Goal: Information Seeking & Learning: Check status

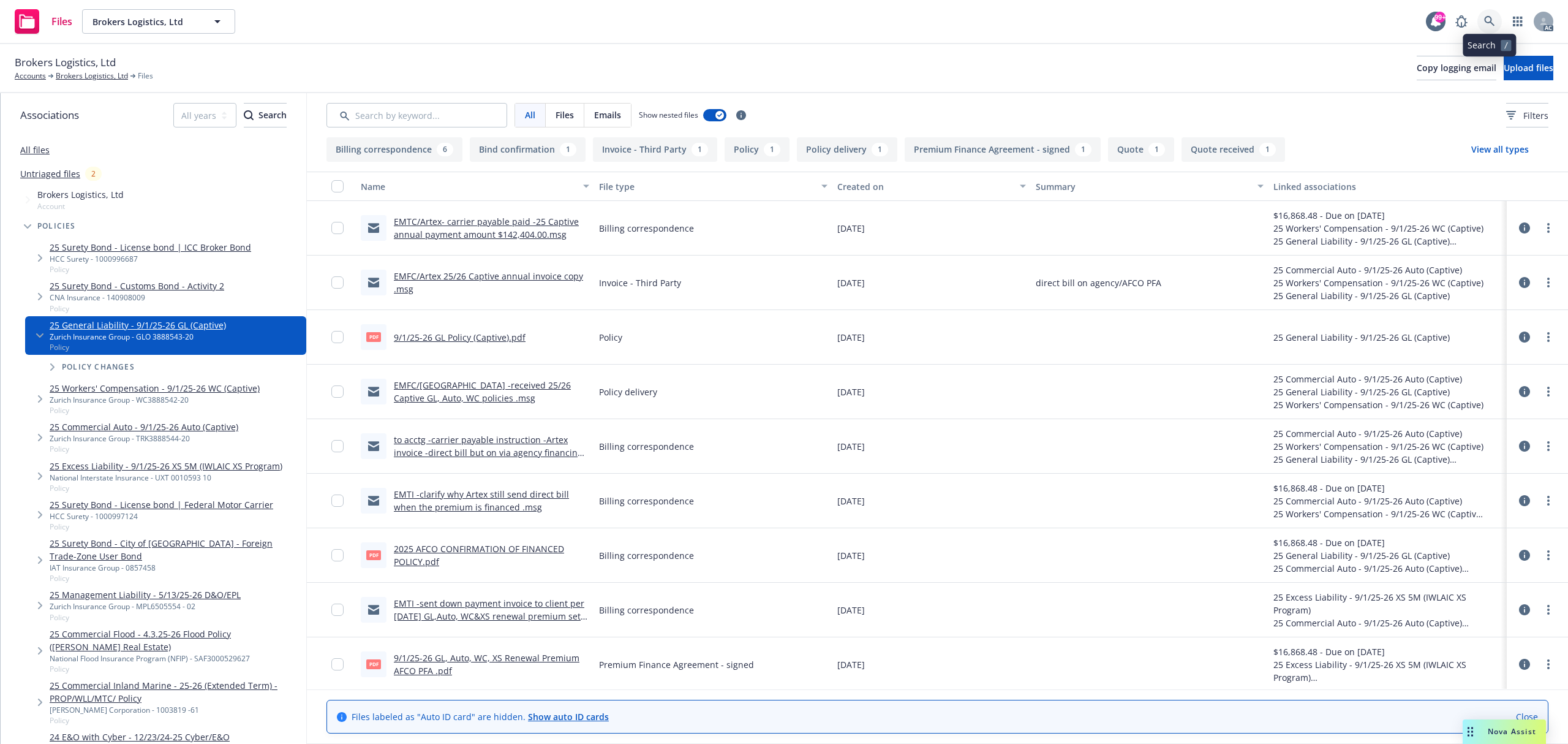
click at [1485, 28] on link at bounding box center [1489, 21] width 24 height 24
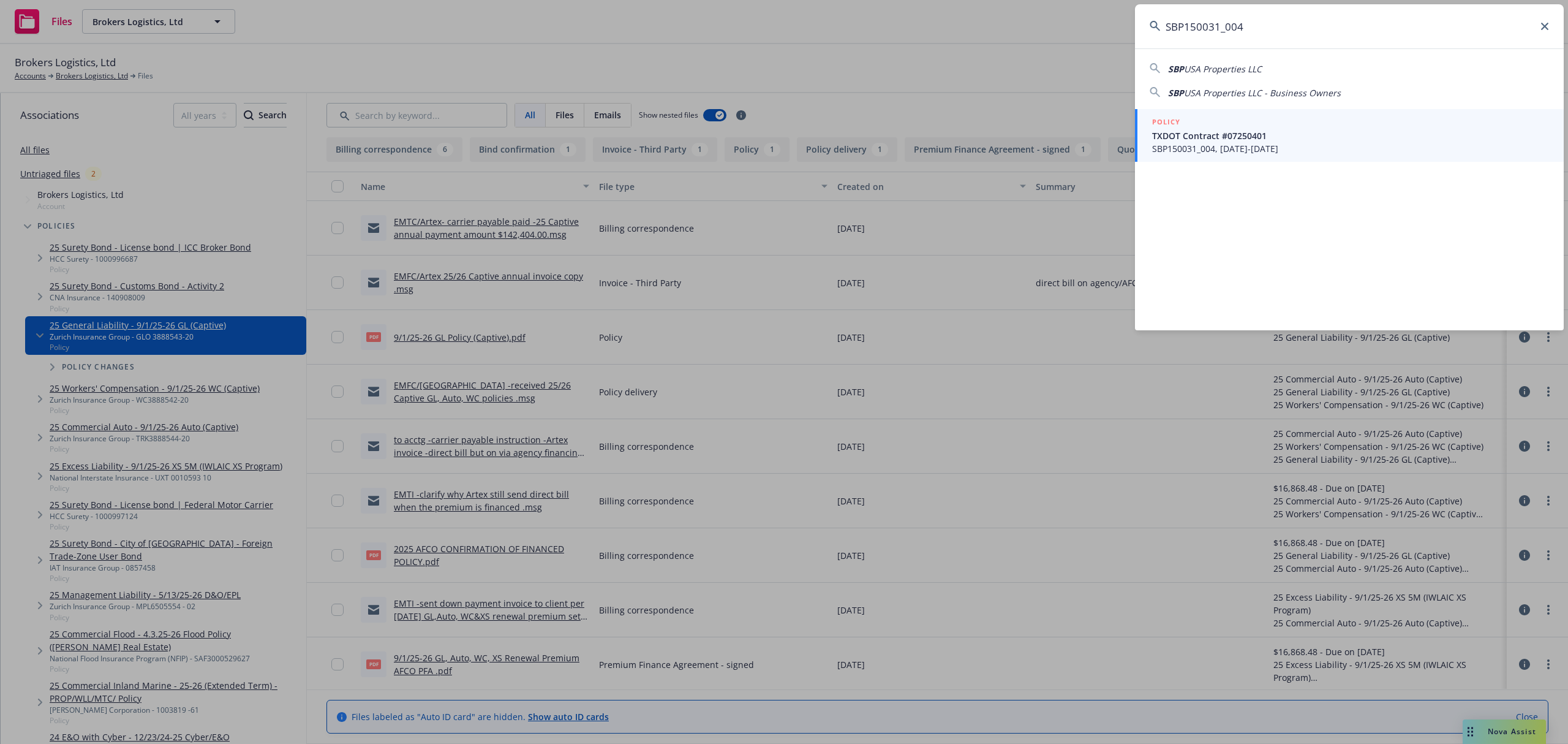
type input "SBP150031_004"
drag, startPoint x: 1311, startPoint y: 130, endPoint x: 1537, endPoint y: 261, distance: 261.2
click at [1311, 130] on span "TXDOT Contract #07250401" at bounding box center [1351, 136] width 397 height 13
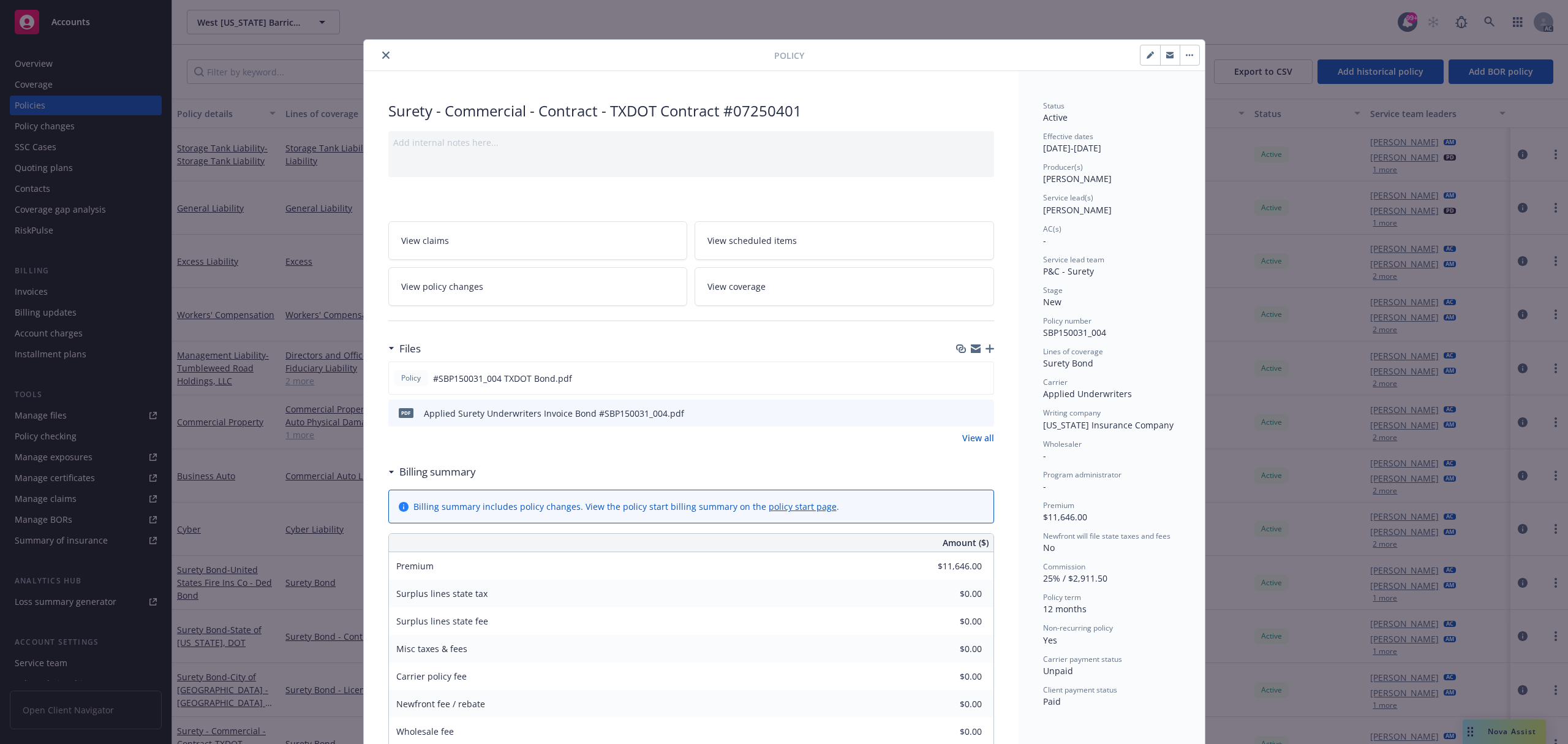
click at [381, 60] on button "close" at bounding box center [386, 55] width 15 height 15
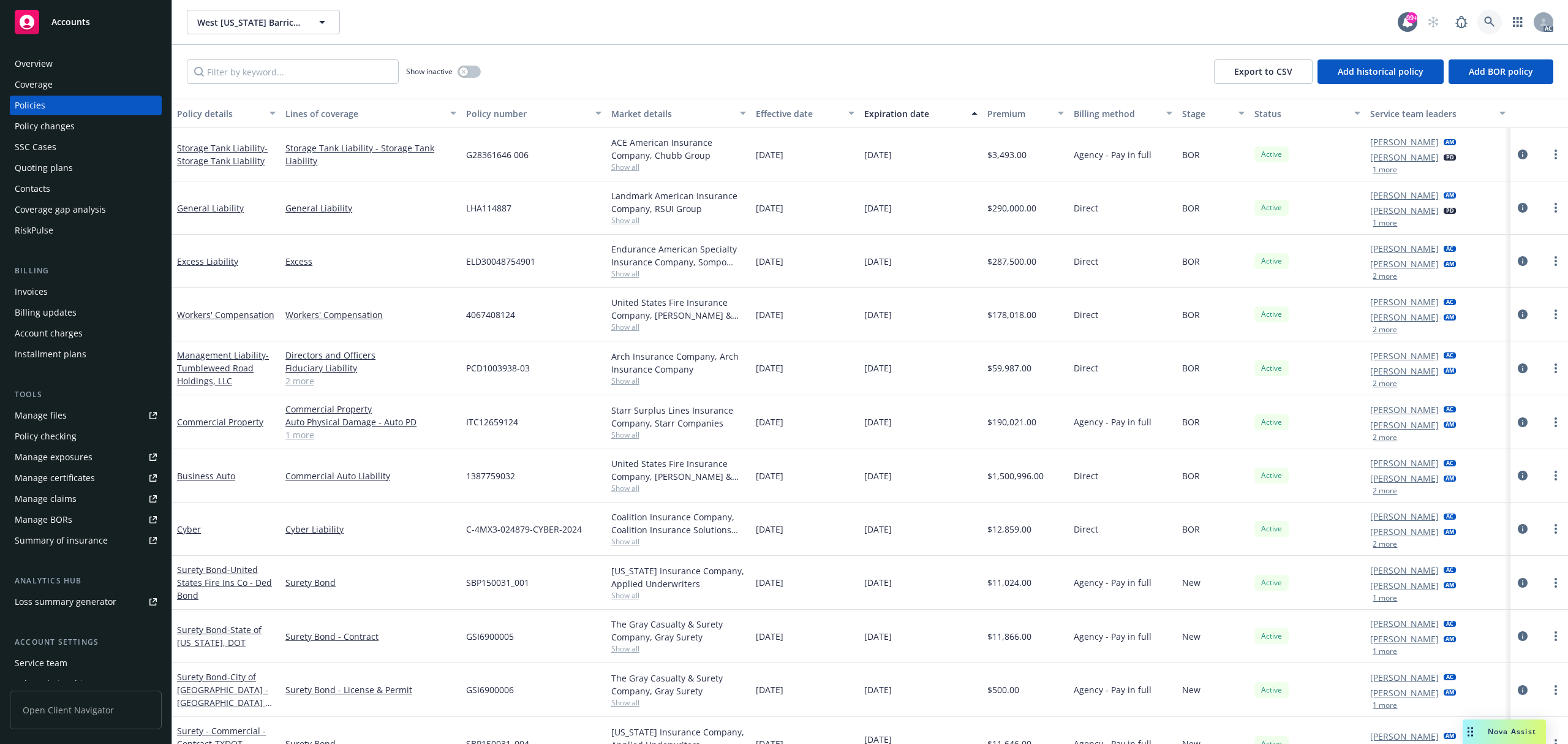
click at [1491, 17] on icon at bounding box center [1490, 22] width 11 height 11
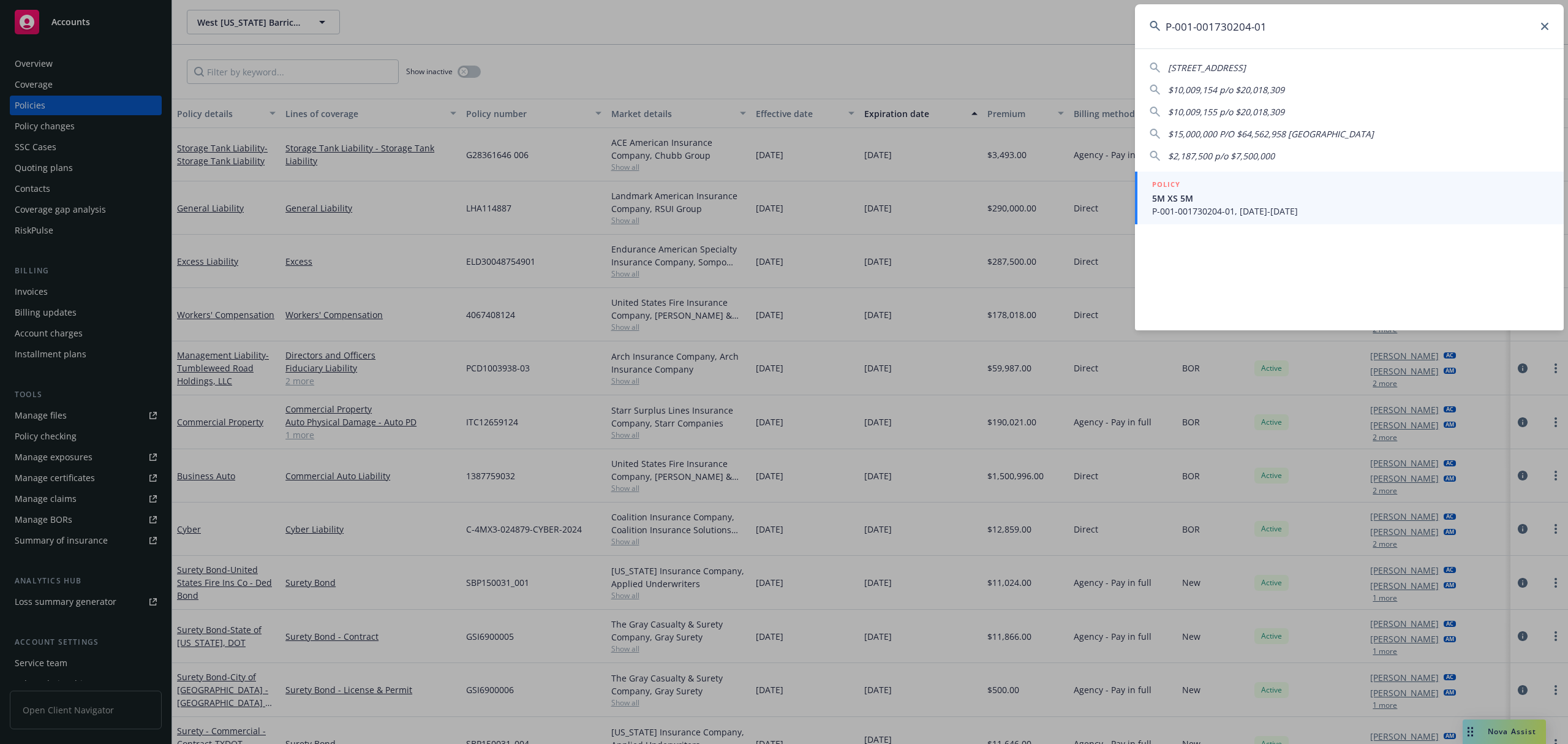
type input "P-001-001730204-01"
click at [1310, 199] on span "5M XS 5M" at bounding box center [1351, 198] width 397 height 13
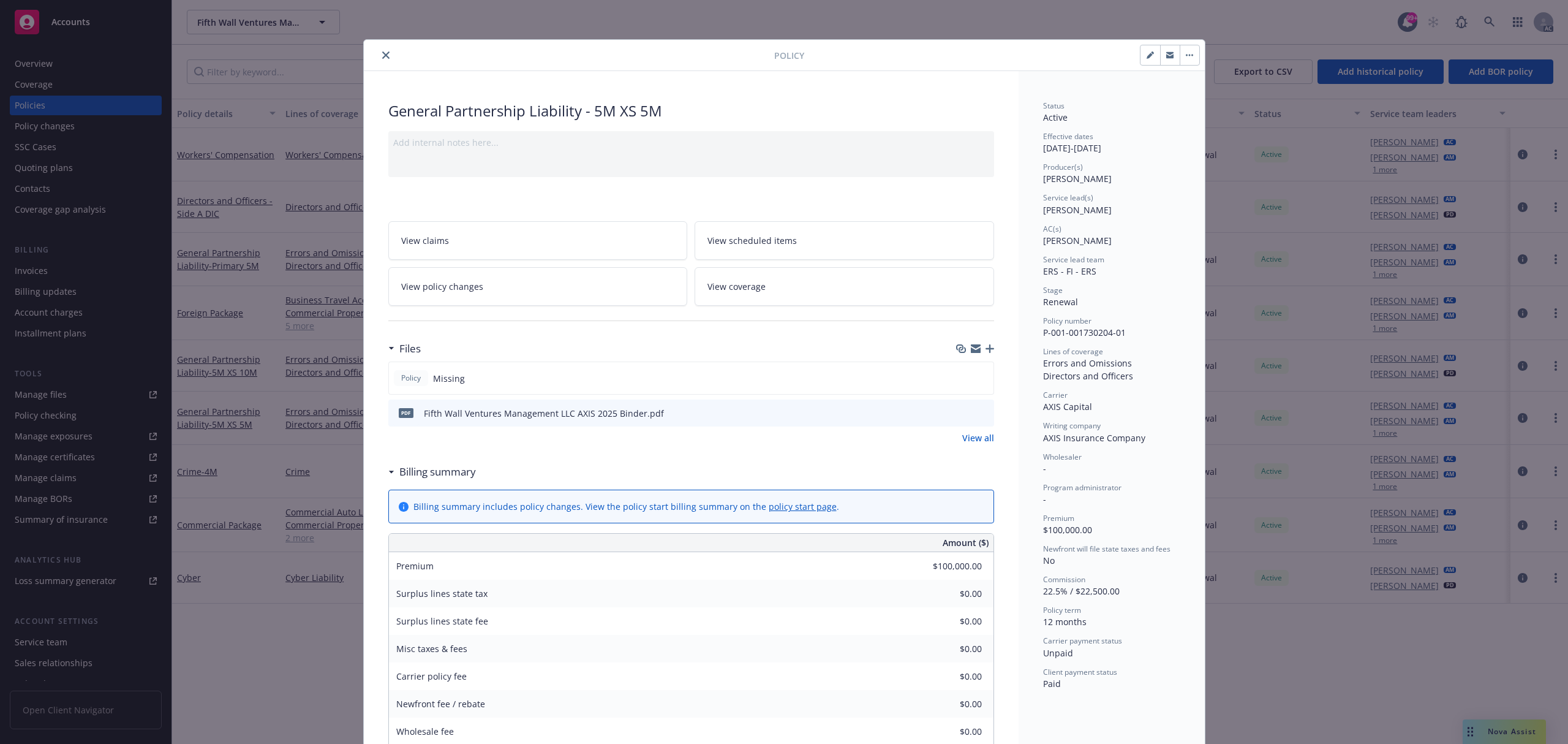
click at [978, 410] on icon "preview file" at bounding box center [982, 412] width 11 height 8
click at [384, 54] on button "close" at bounding box center [386, 55] width 15 height 15
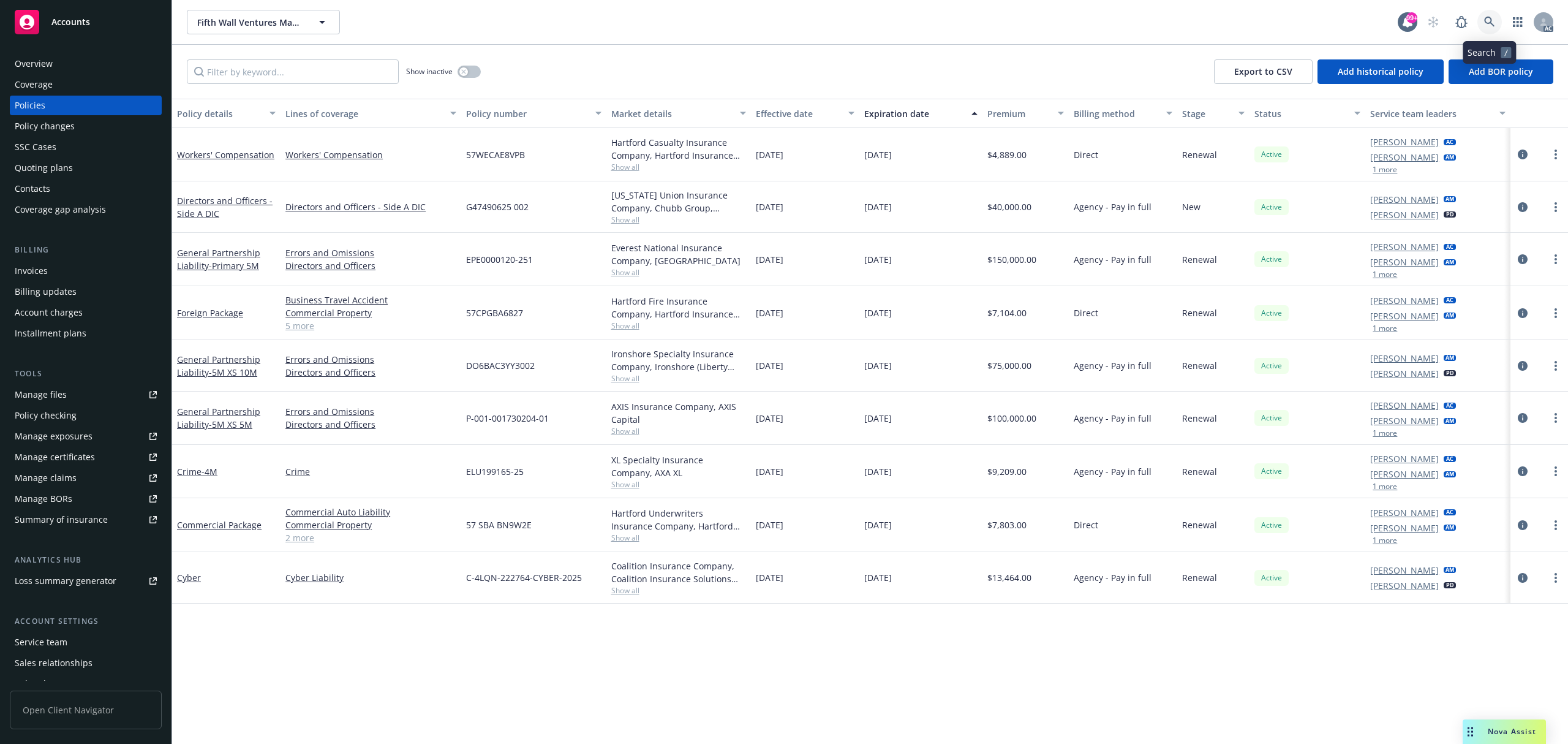
click at [1485, 20] on icon at bounding box center [1489, 22] width 10 height 10
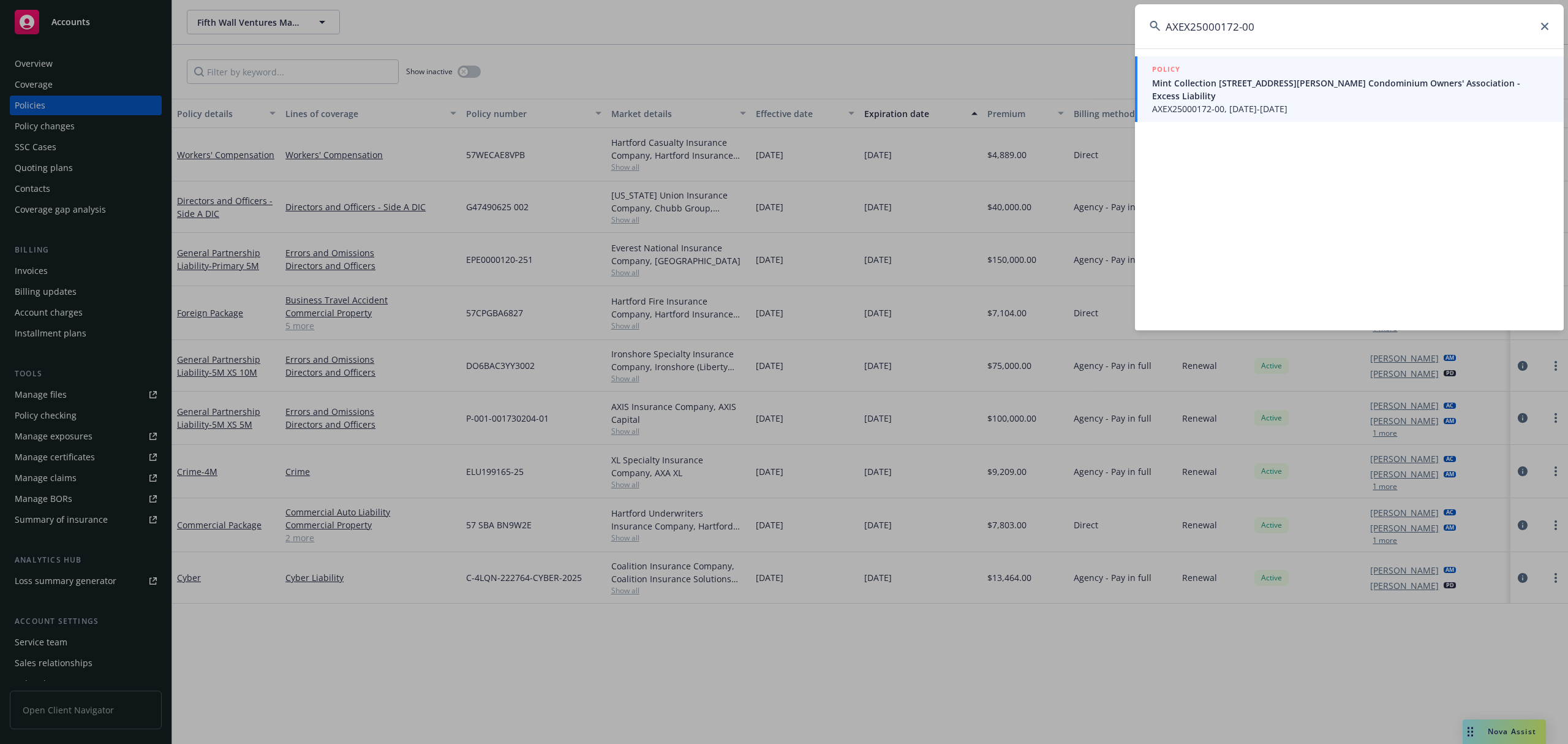
type input "AXEX25000172-00"
click at [1250, 102] on span "AXEX25000172-00, 09/01/2025-09/01/2026" at bounding box center [1351, 109] width 397 height 13
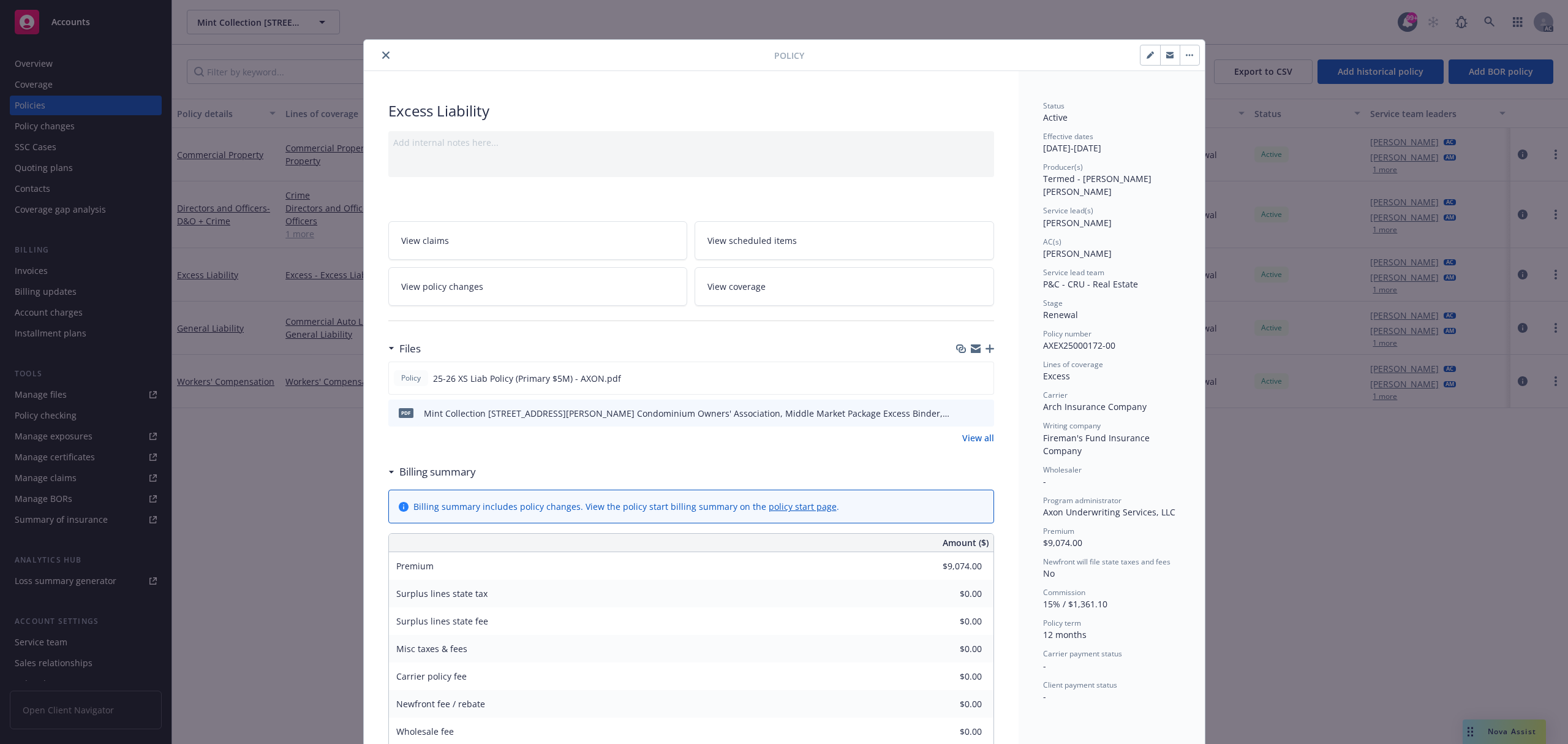
click at [977, 415] on icon "preview file" at bounding box center [982, 412] width 11 height 8
click at [382, 59] on icon "close" at bounding box center [386, 55] width 8 height 8
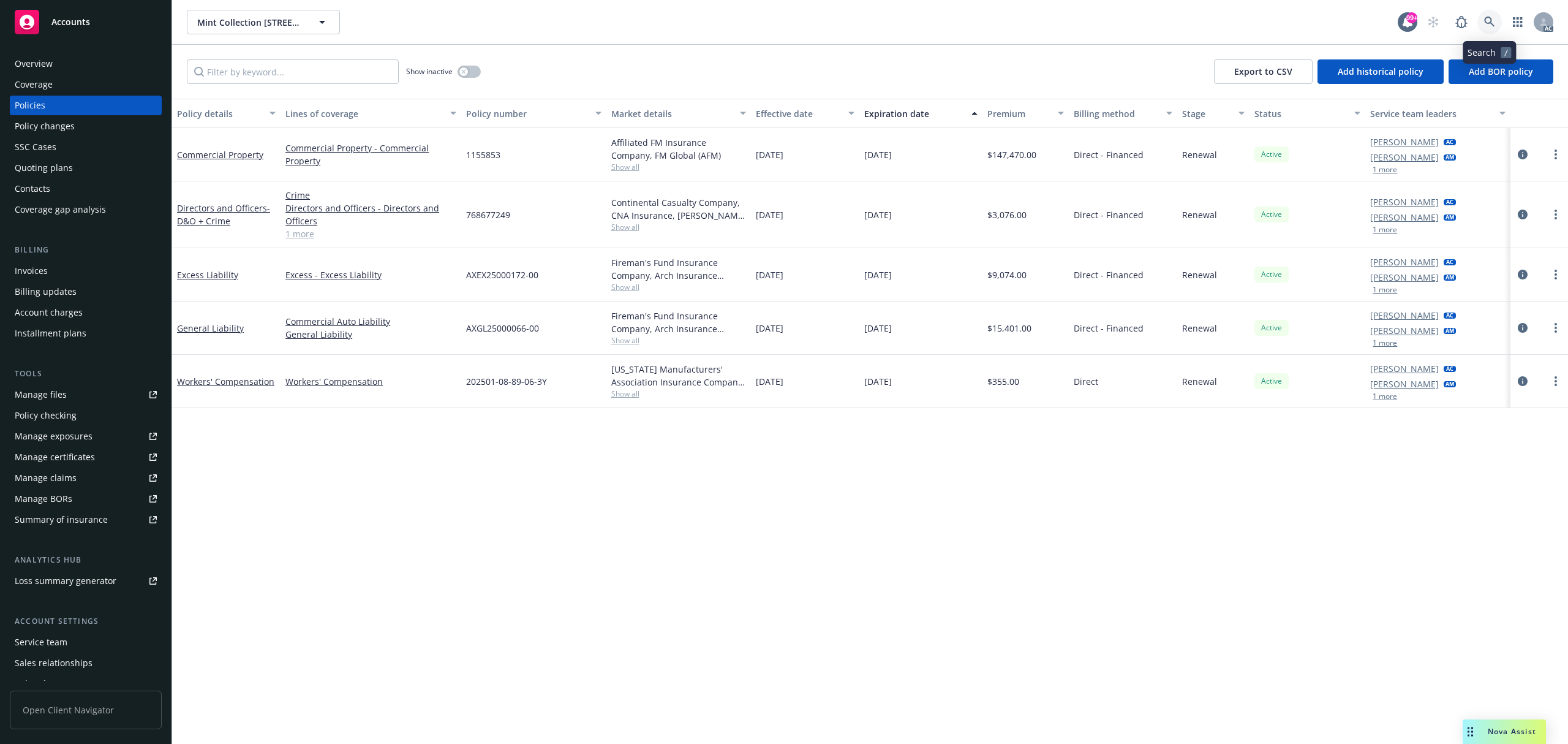
click at [1482, 20] on link at bounding box center [1489, 22] width 24 height 24
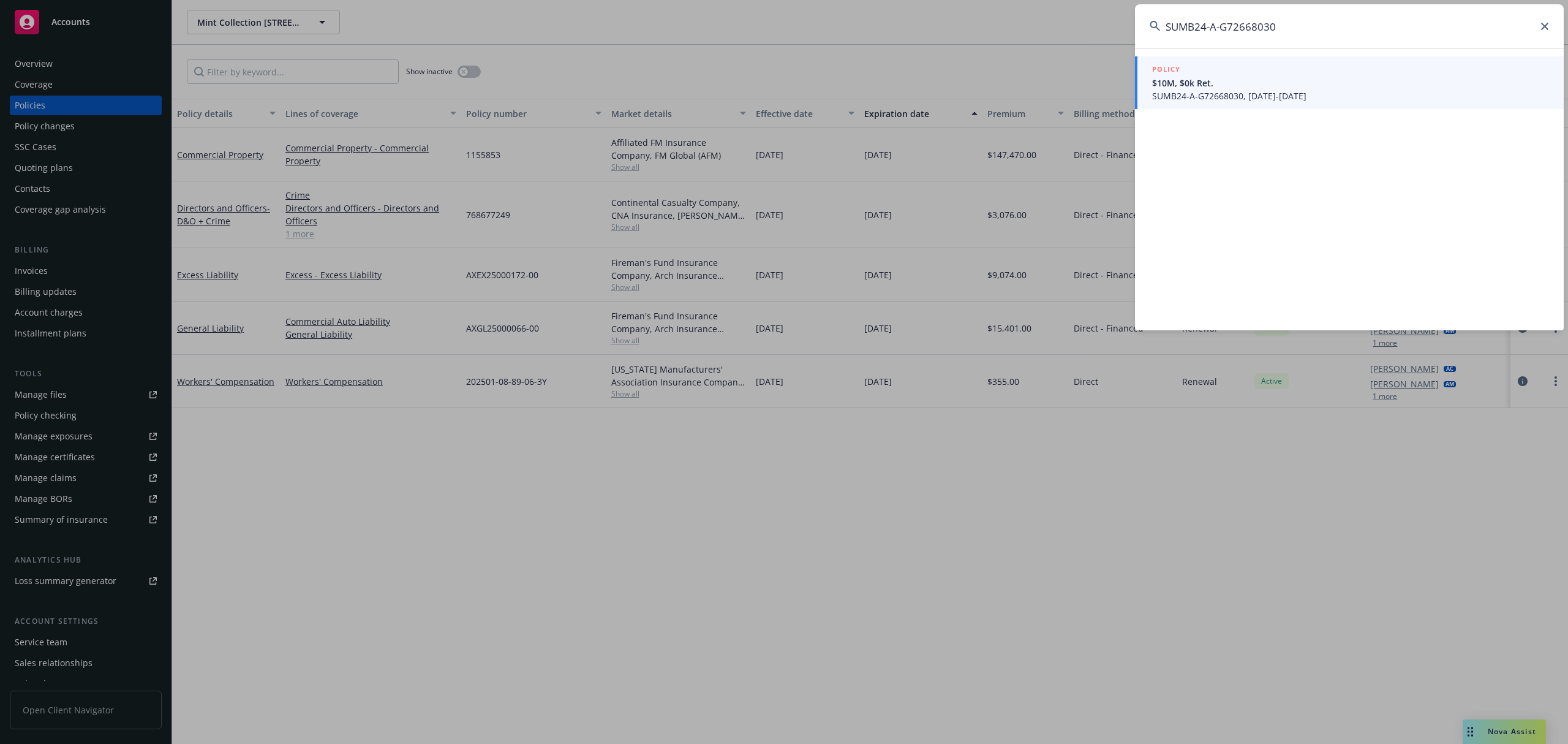
type input "SUMB24-A-G72668030"
drag, startPoint x: 1228, startPoint y: 86, endPoint x: 1073, endPoint y: 8, distance: 173.5
click at [1228, 86] on span "$10M, $0k Ret." at bounding box center [1351, 83] width 397 height 13
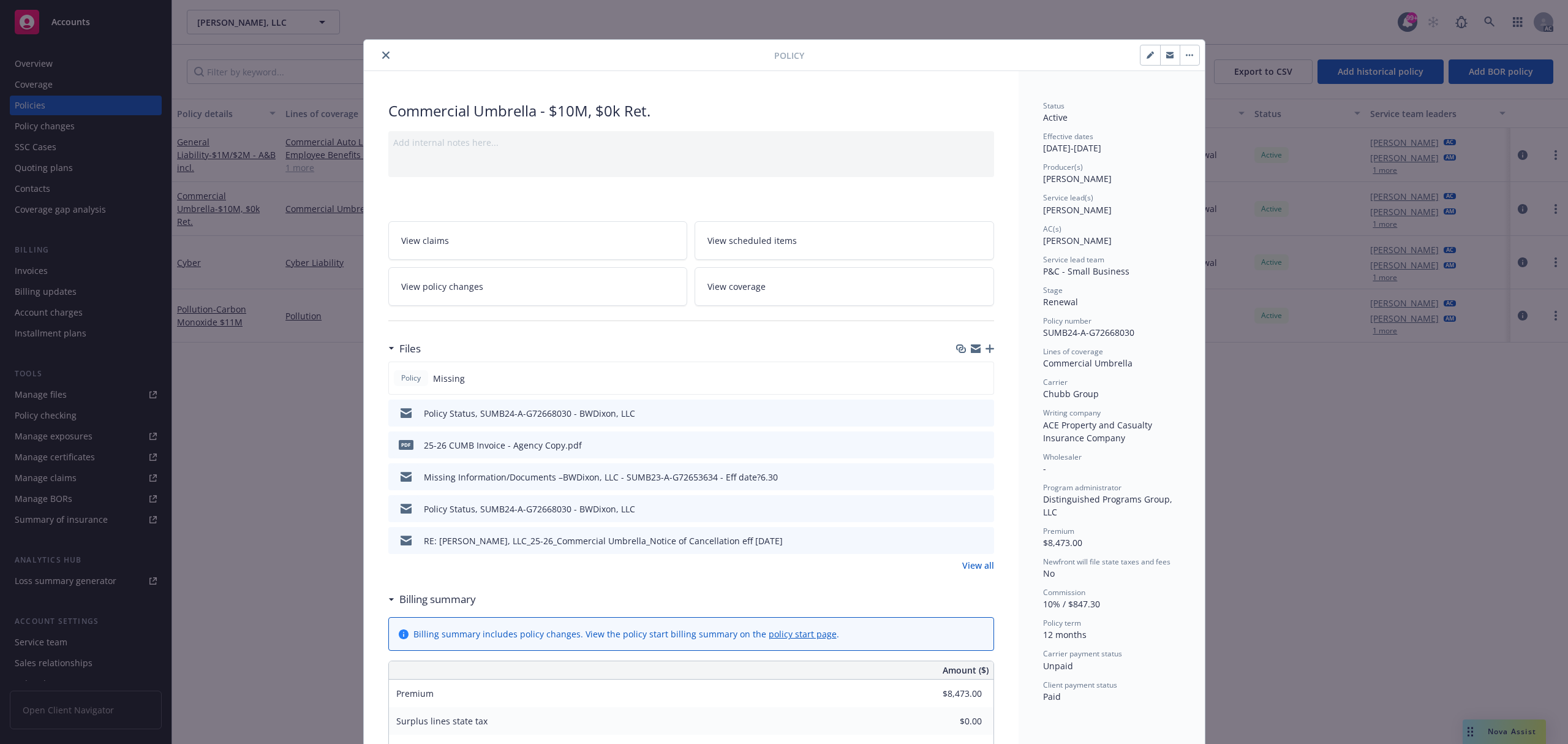
click at [980, 445] on icon "preview file" at bounding box center [982, 444] width 11 height 8
click at [370, 59] on div at bounding box center [572, 55] width 405 height 15
click at [379, 54] on button "close" at bounding box center [386, 55] width 15 height 15
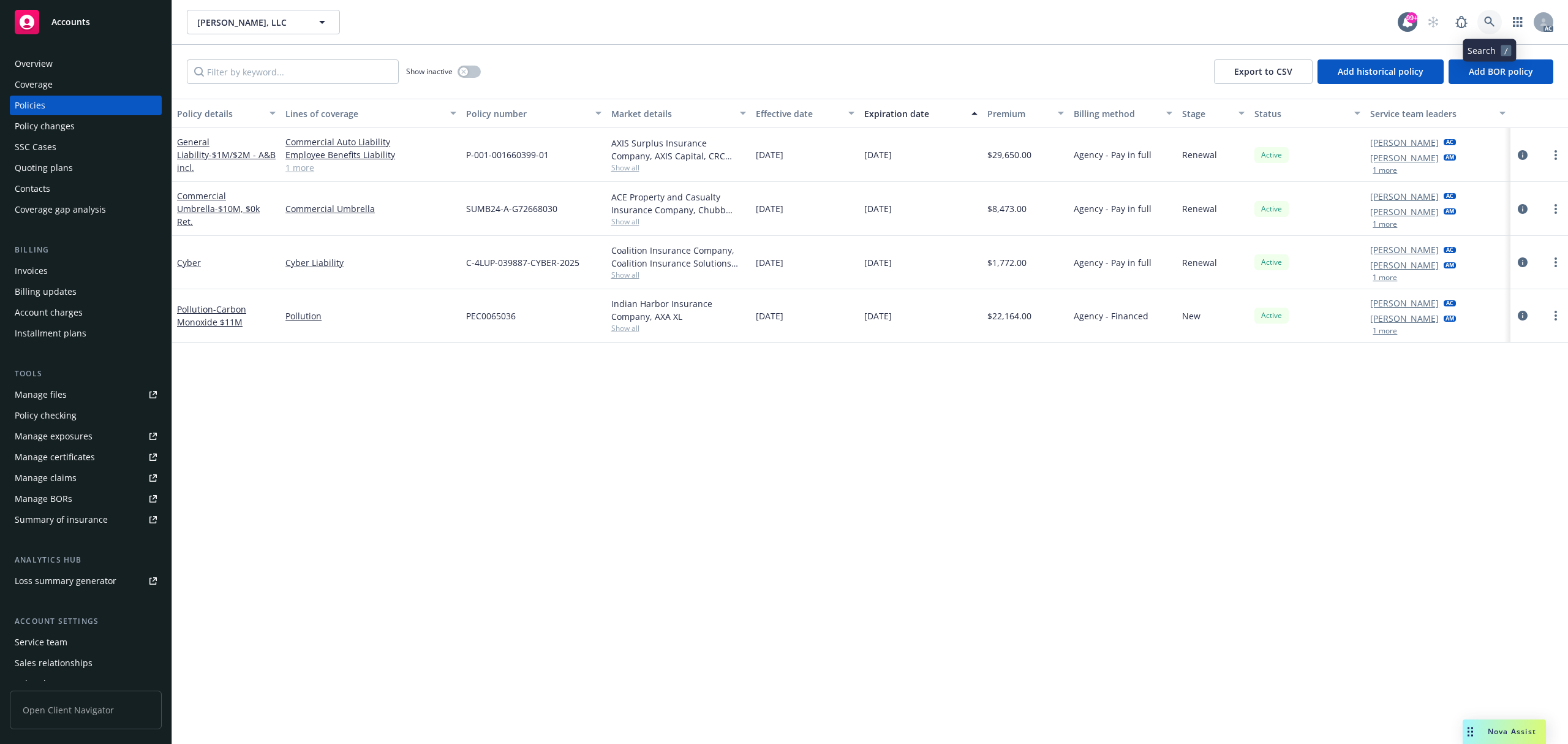
click at [1496, 26] on link at bounding box center [1489, 22] width 24 height 24
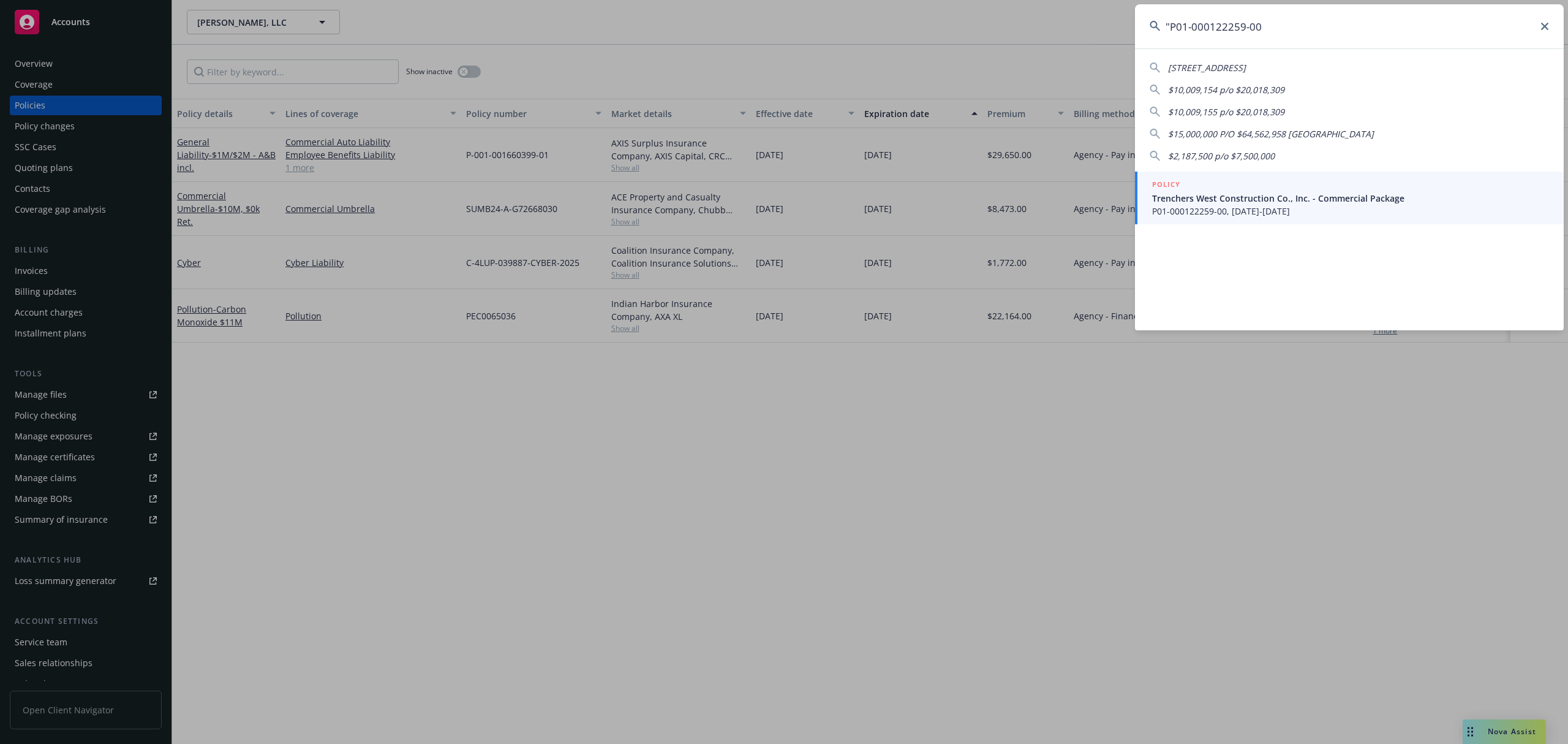
click at [1170, 28] on input ""P01-000122259-00" at bounding box center [1349, 26] width 429 height 44
type input "P01-000122259-00"
click at [1363, 194] on span "Trenchers West Construction Co., Inc. - Commercial Package" at bounding box center [1351, 198] width 397 height 13
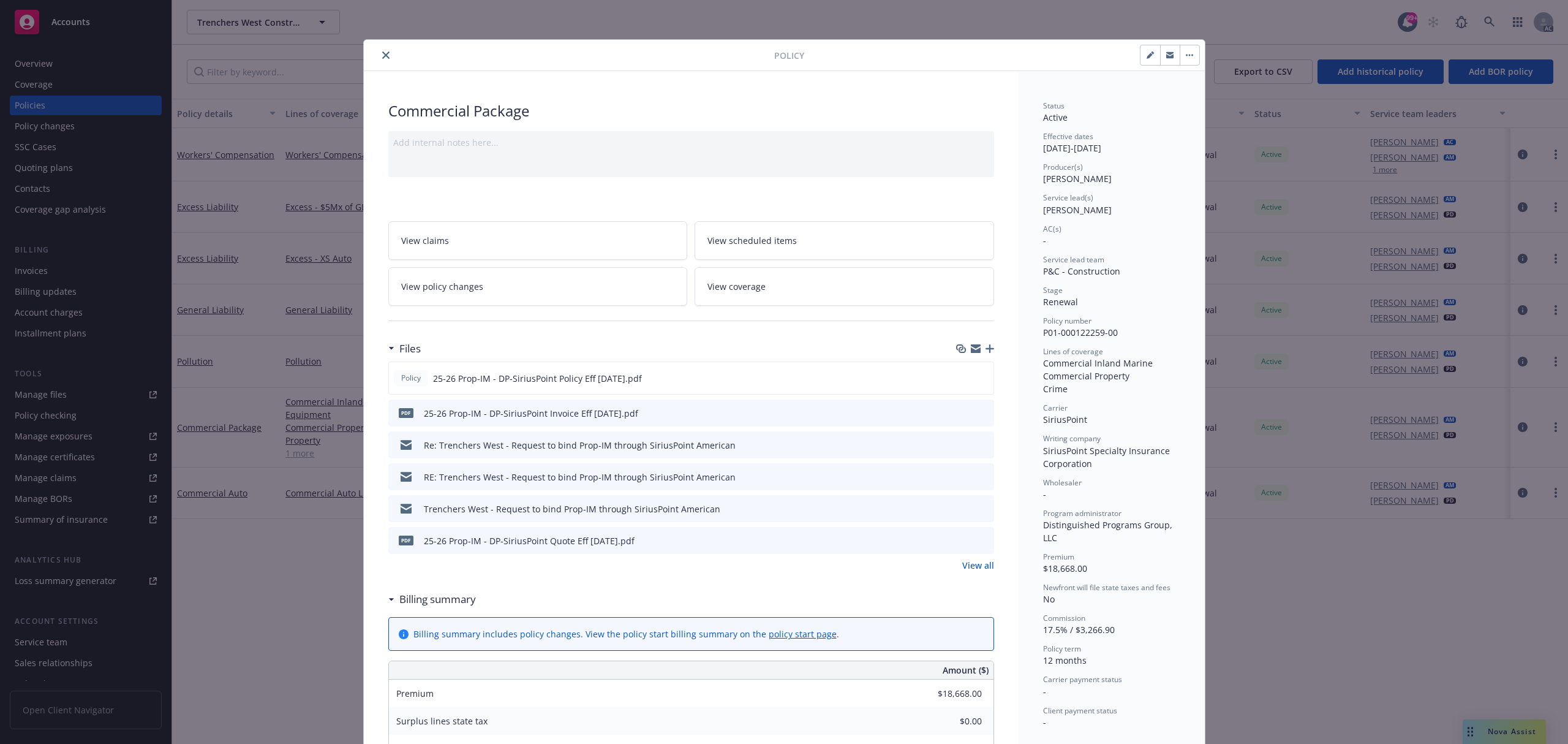
click at [977, 415] on icon "preview file" at bounding box center [982, 412] width 11 height 8
click at [385, 55] on button "close" at bounding box center [386, 55] width 15 height 15
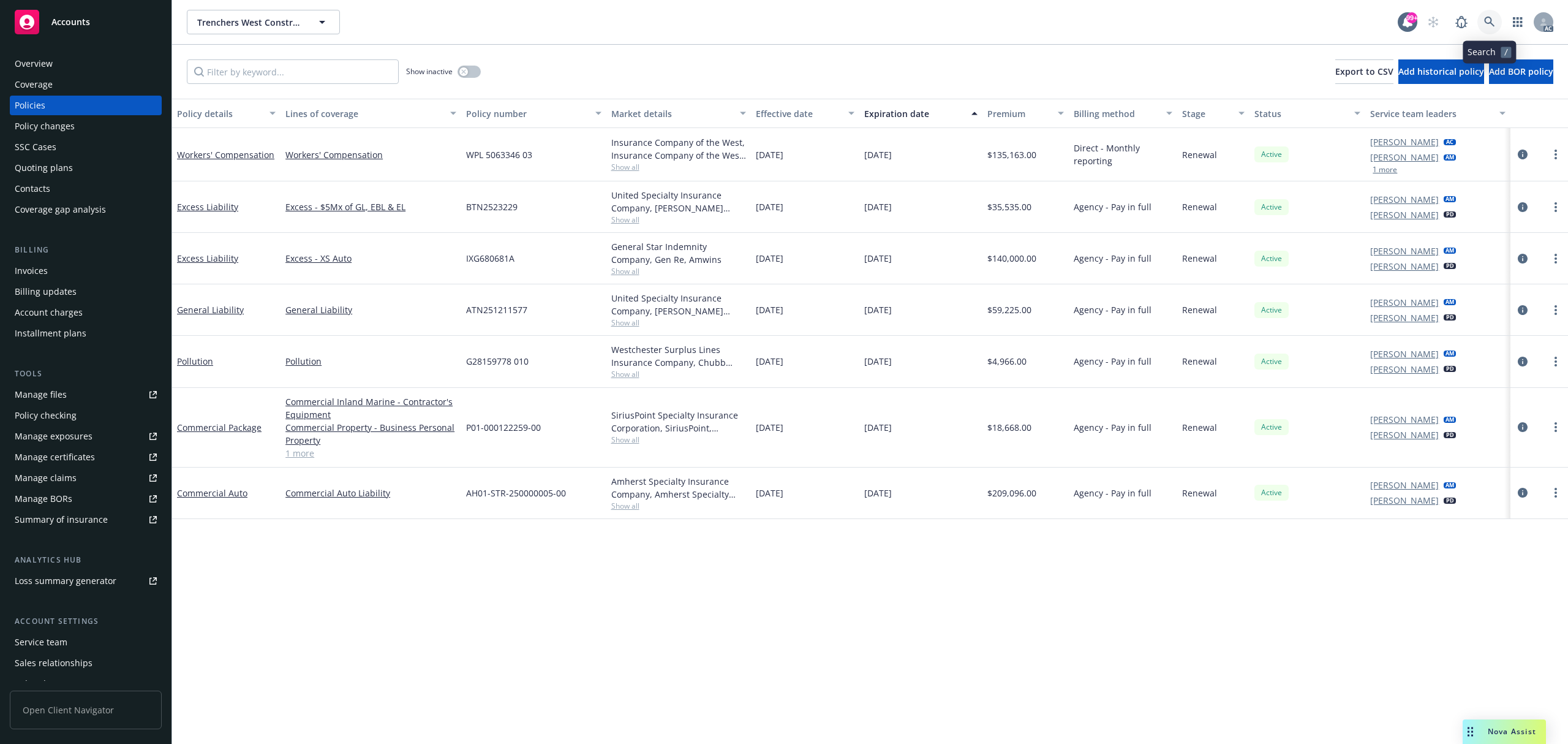
click at [1485, 17] on icon at bounding box center [1490, 22] width 11 height 11
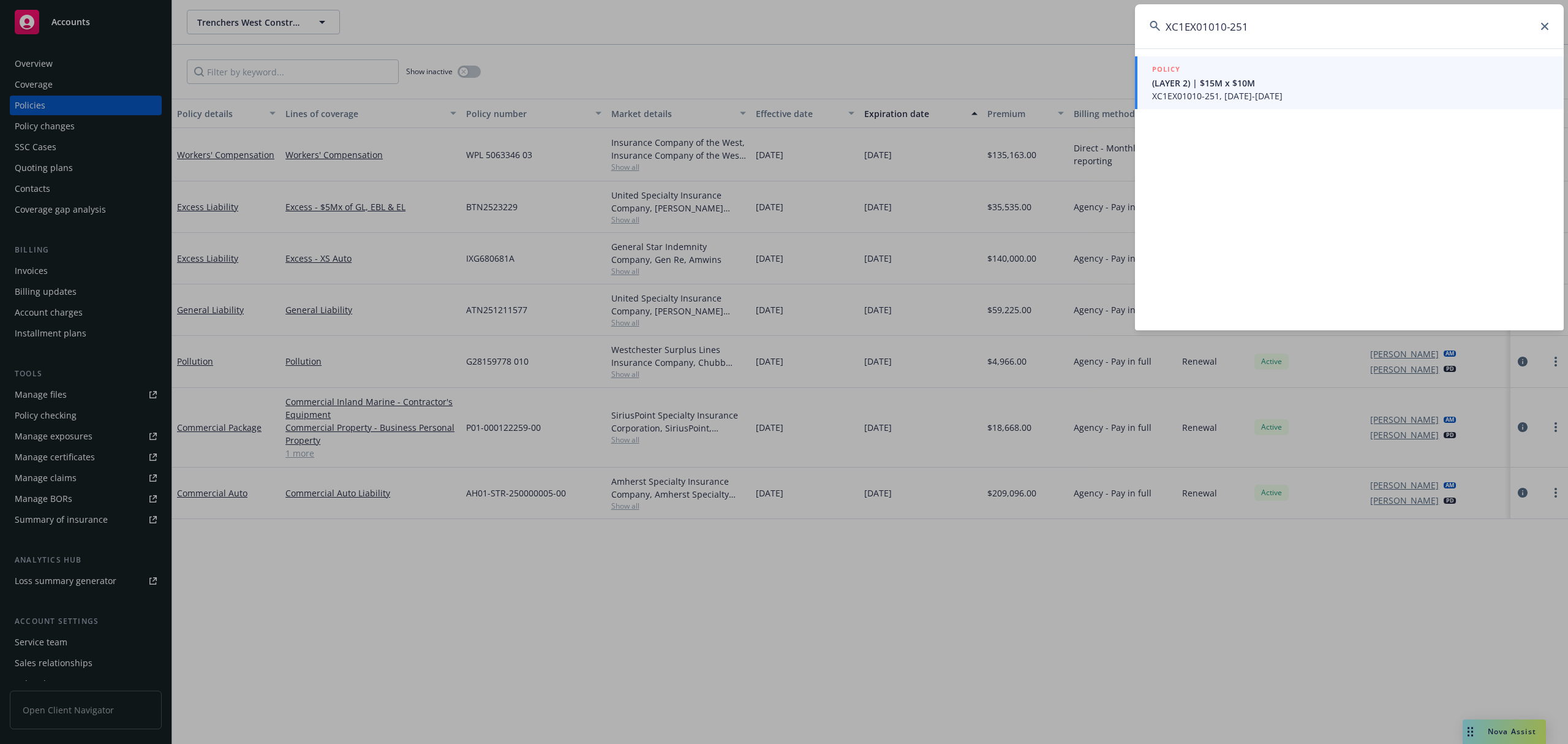
type input "XC1EX01010-251"
click at [1282, 89] on span "XC1EX01010-251, 08/01/2025-08/01/2026" at bounding box center [1351, 95] width 397 height 13
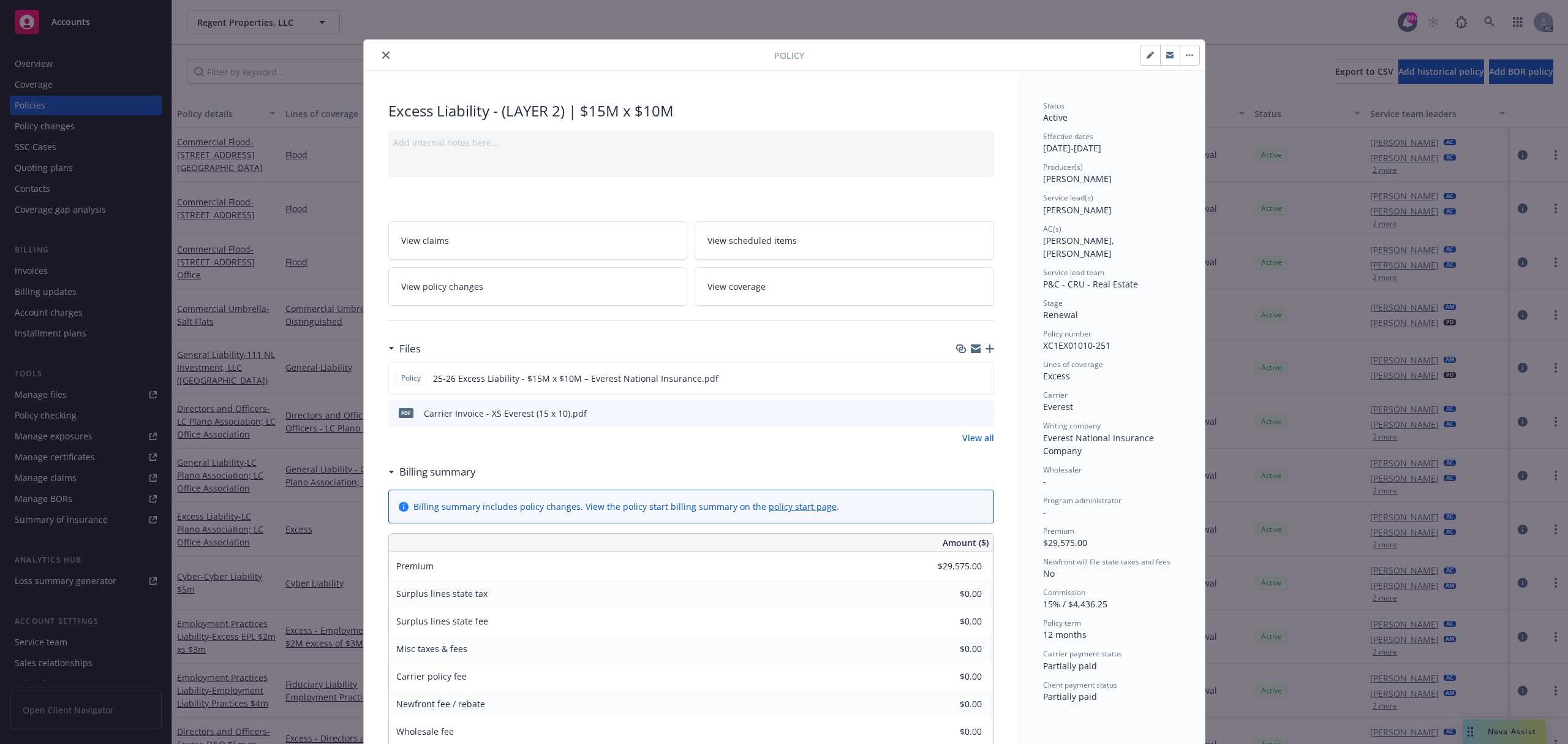
click at [977, 415] on icon "preview file" at bounding box center [982, 412] width 11 height 8
click at [379, 54] on button "close" at bounding box center [386, 55] width 15 height 15
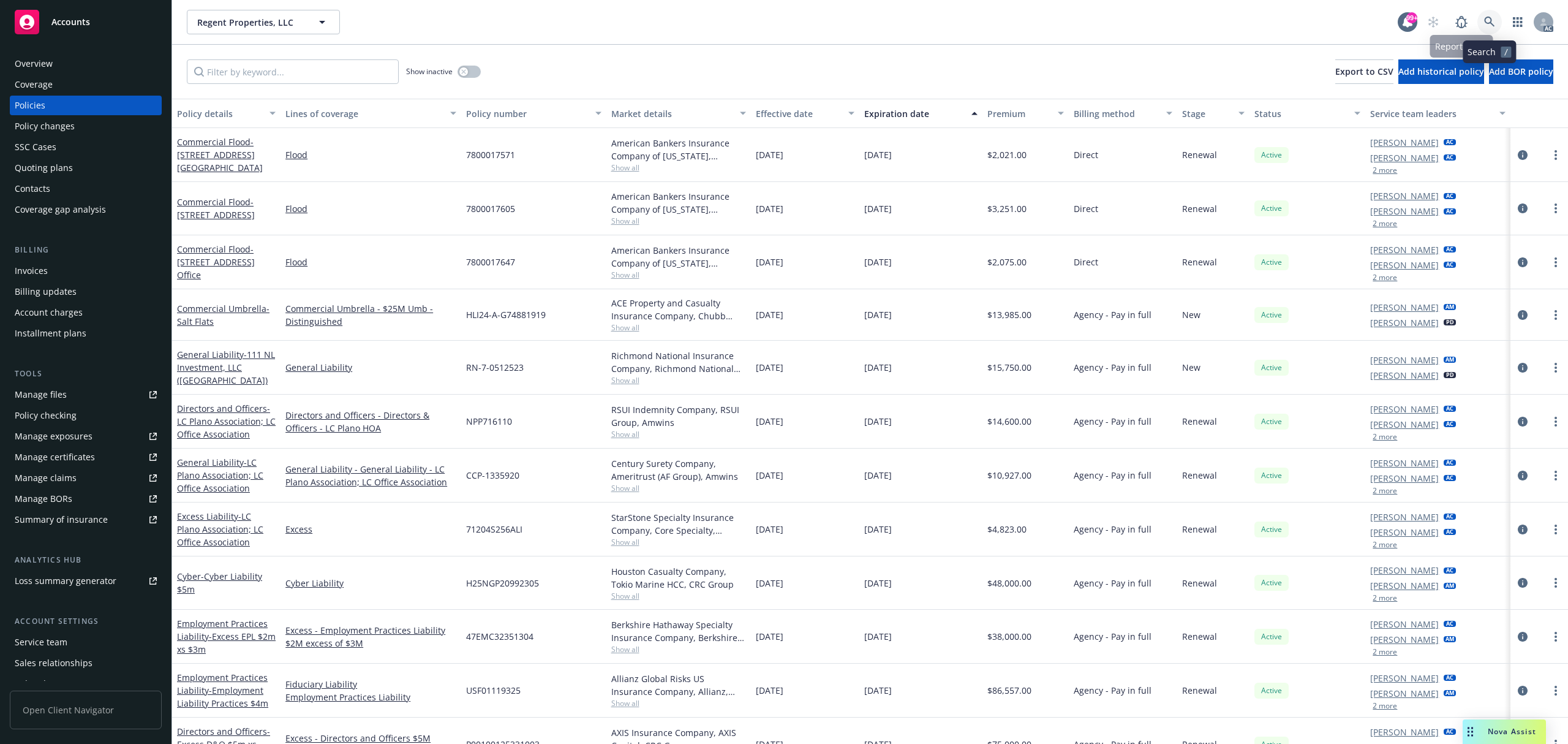
click at [1488, 18] on icon at bounding box center [1490, 22] width 11 height 11
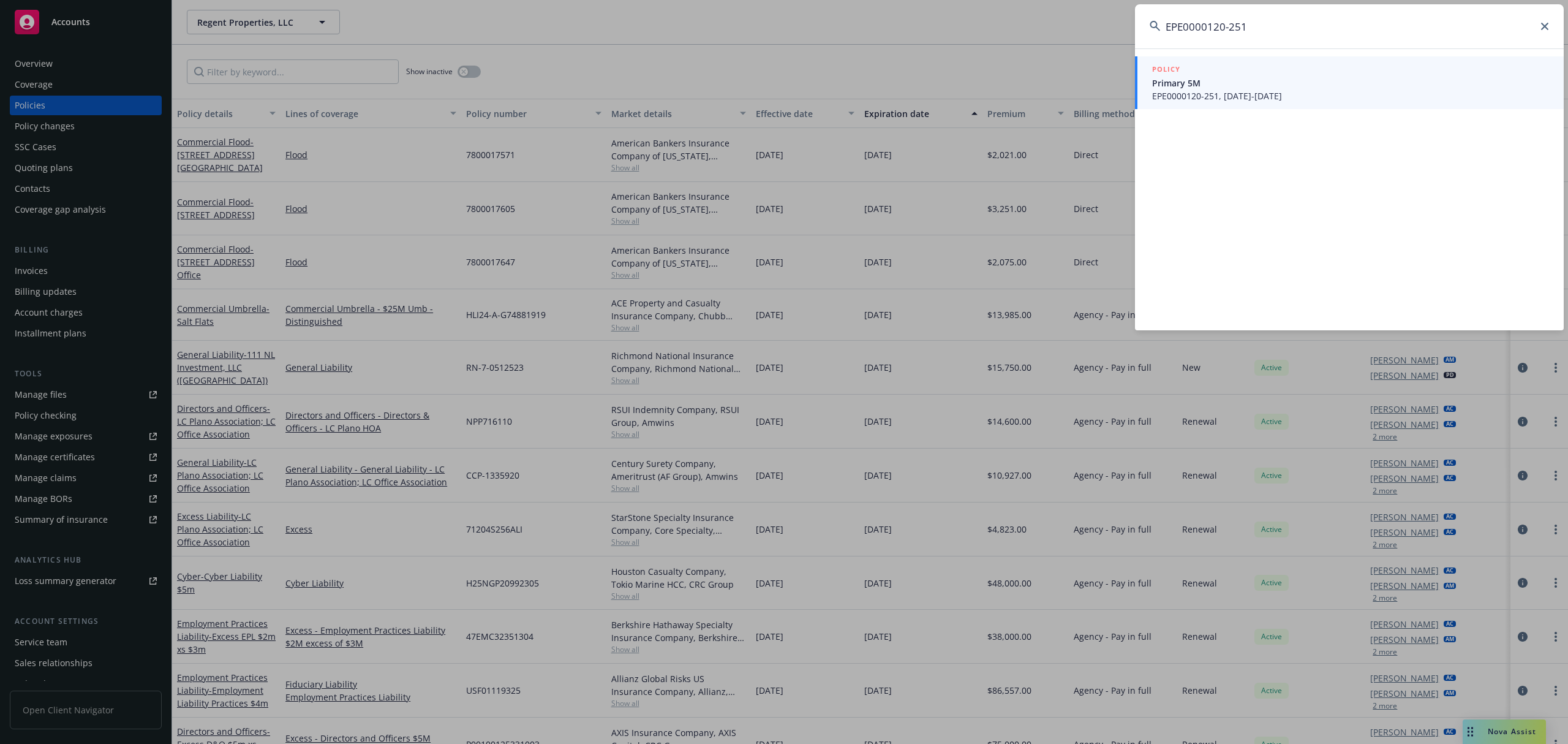
type input "EPE0000120-251"
click at [1276, 102] on span "EPE0000120-251, 08/24/2025-08/24/2026" at bounding box center [1351, 95] width 397 height 13
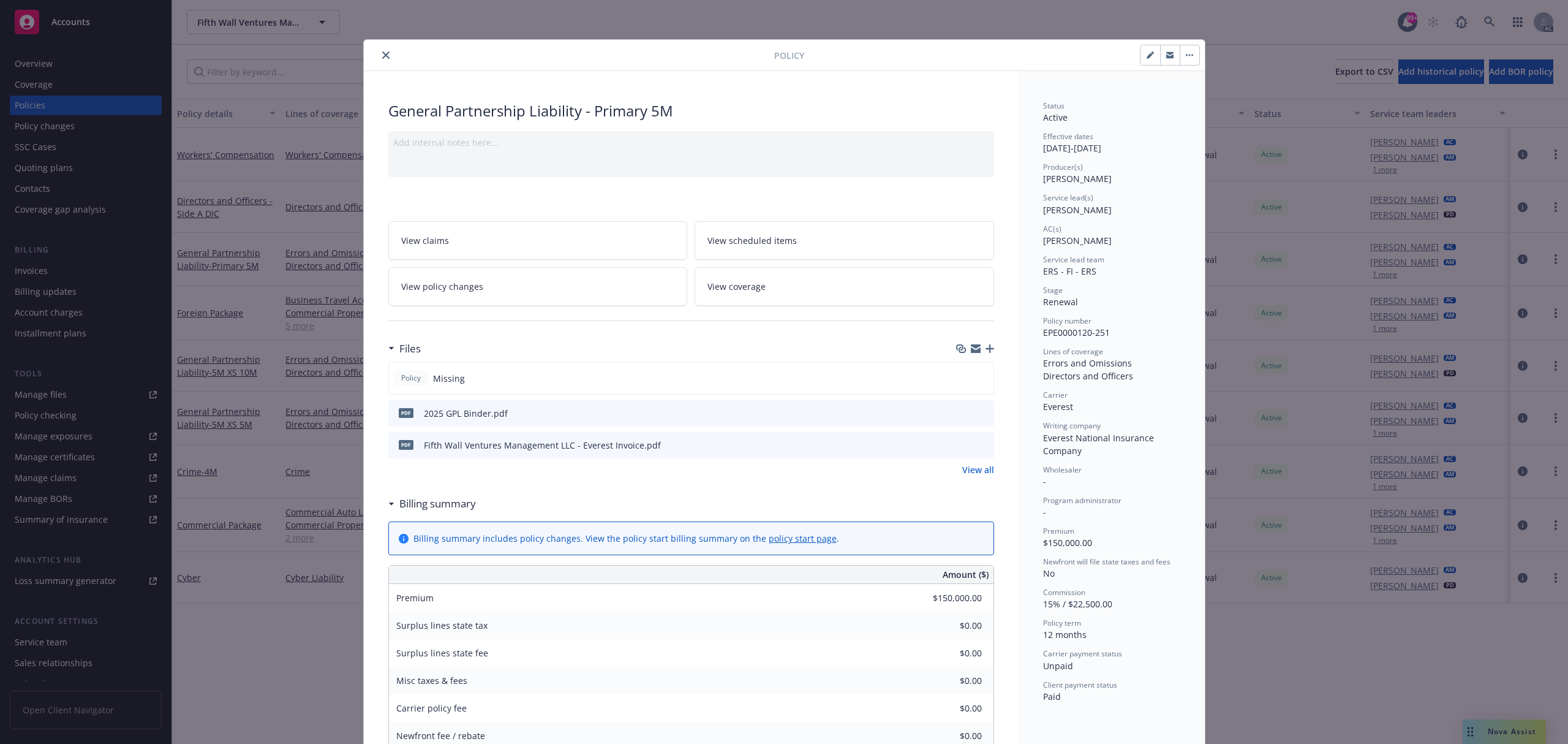
click at [977, 444] on icon "preview file" at bounding box center [982, 444] width 11 height 8
click at [379, 57] on button "close" at bounding box center [386, 55] width 15 height 15
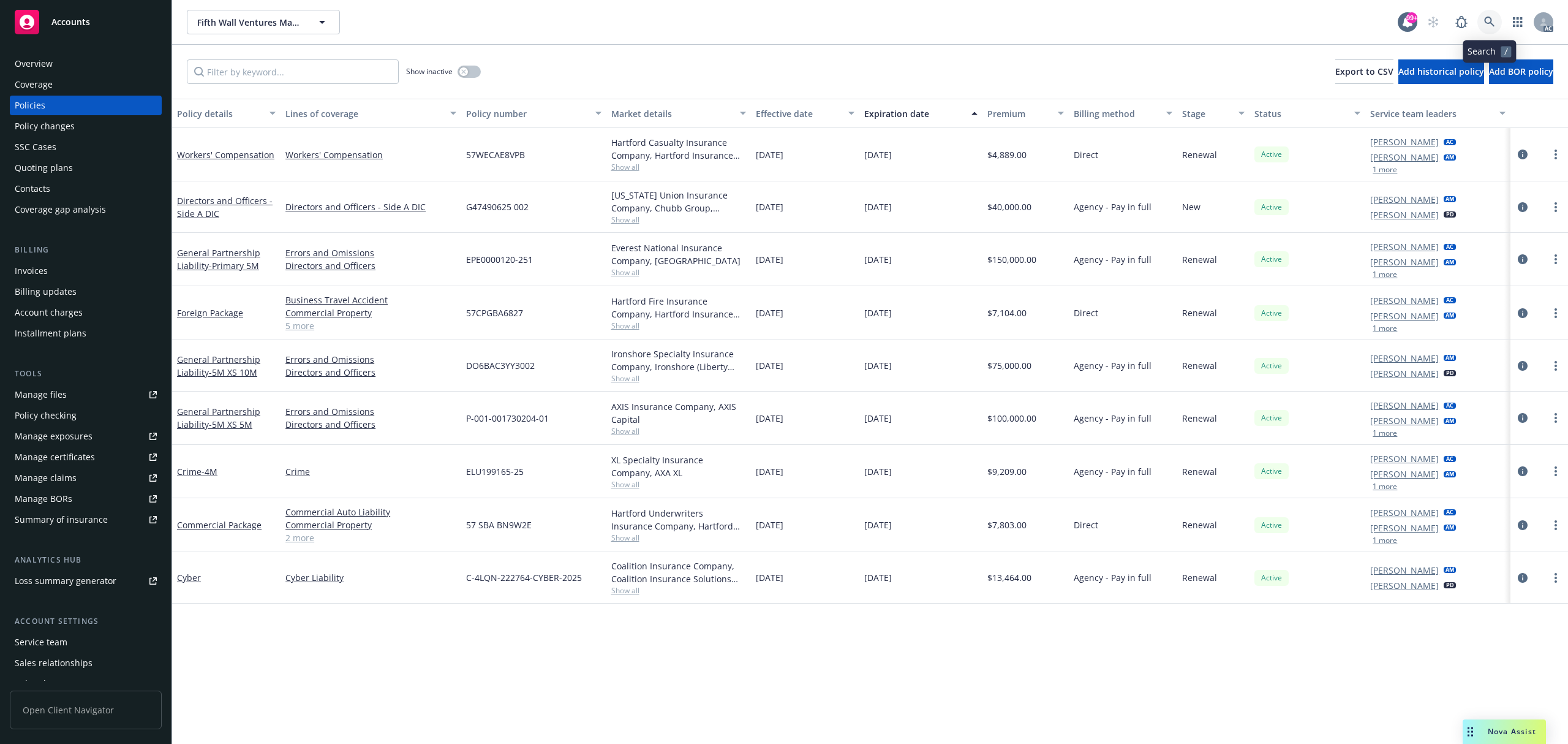
click at [1491, 17] on icon at bounding box center [1490, 22] width 11 height 11
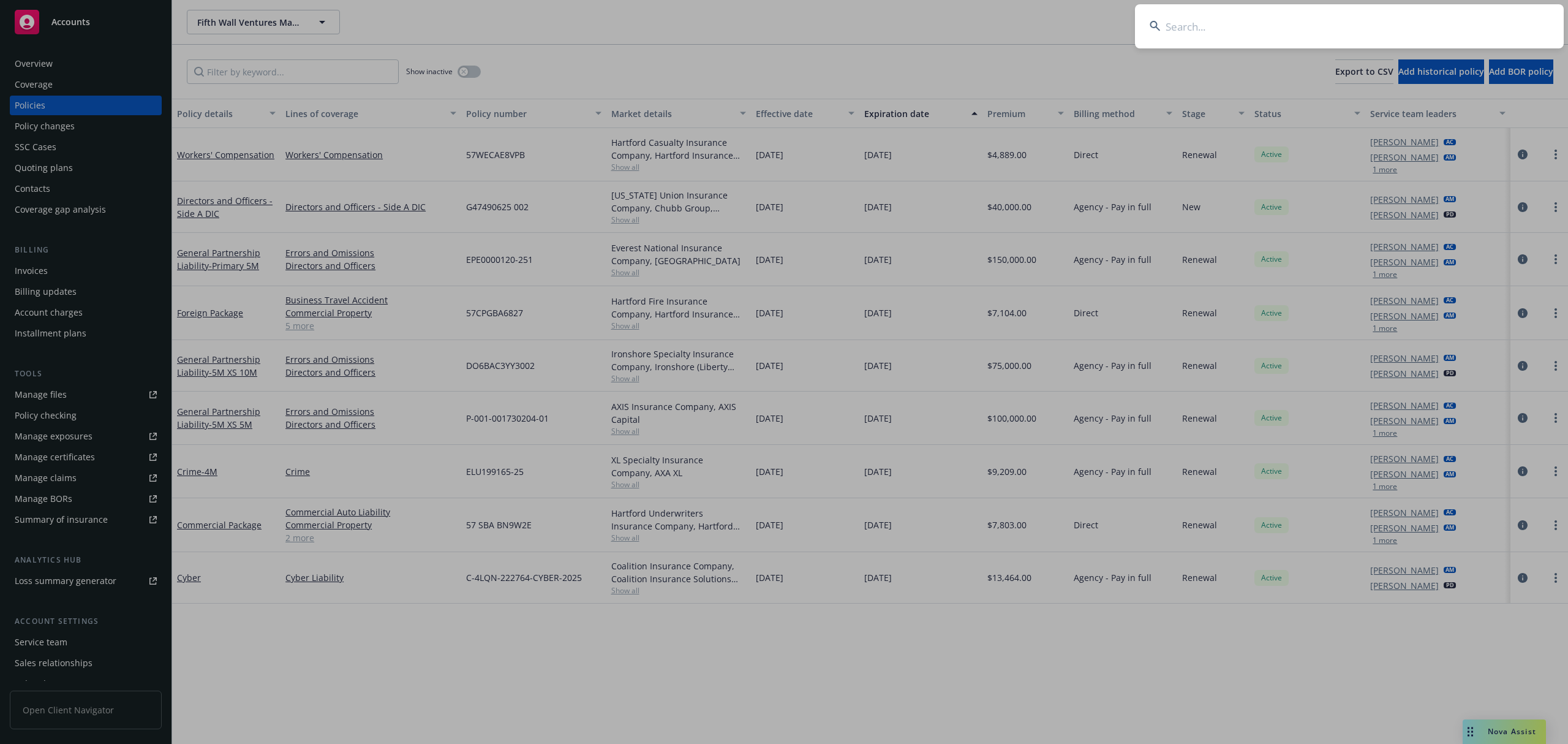
type input "1154732"
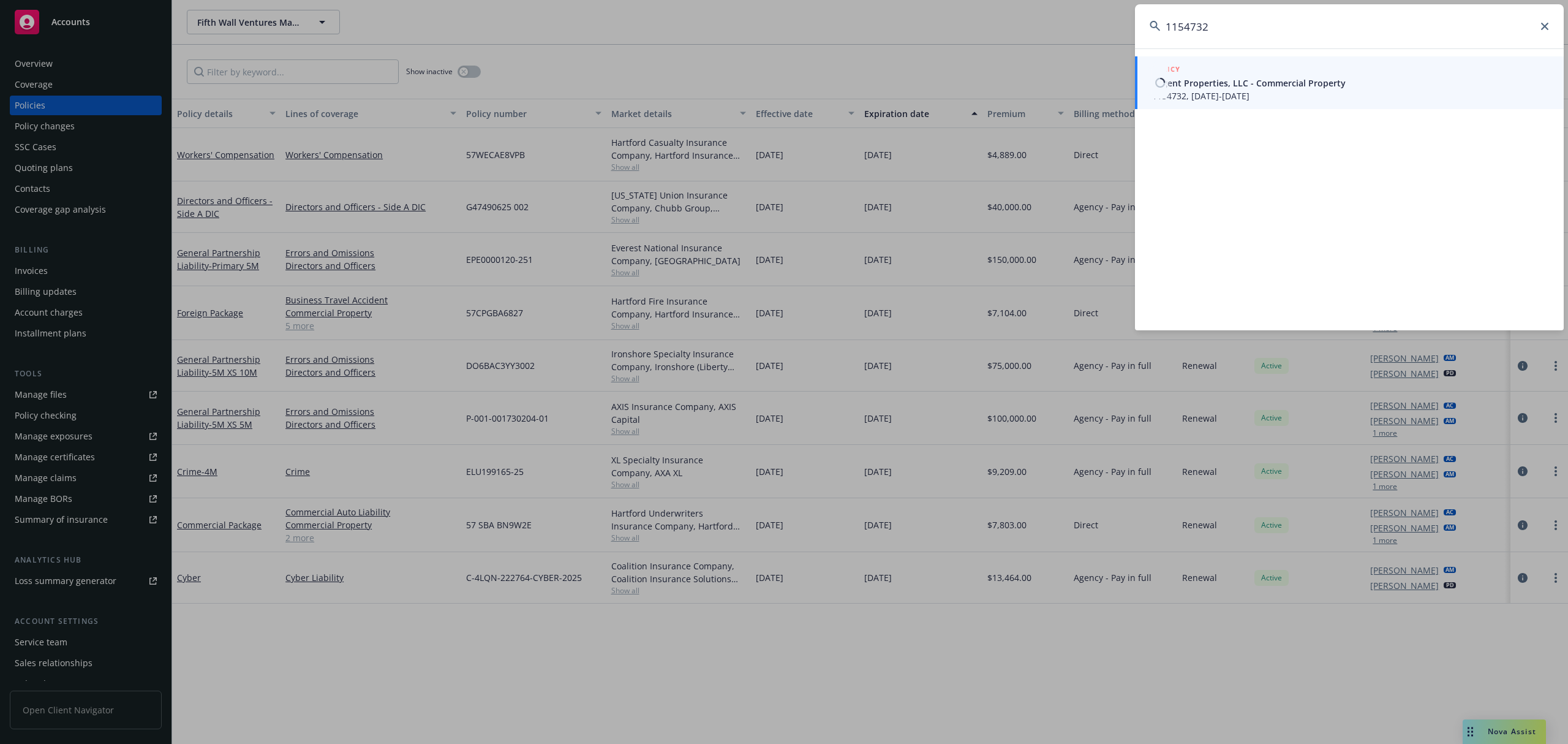
click at [1260, 96] on span "1154732, 08/01/2025-08/01/2026" at bounding box center [1351, 95] width 397 height 13
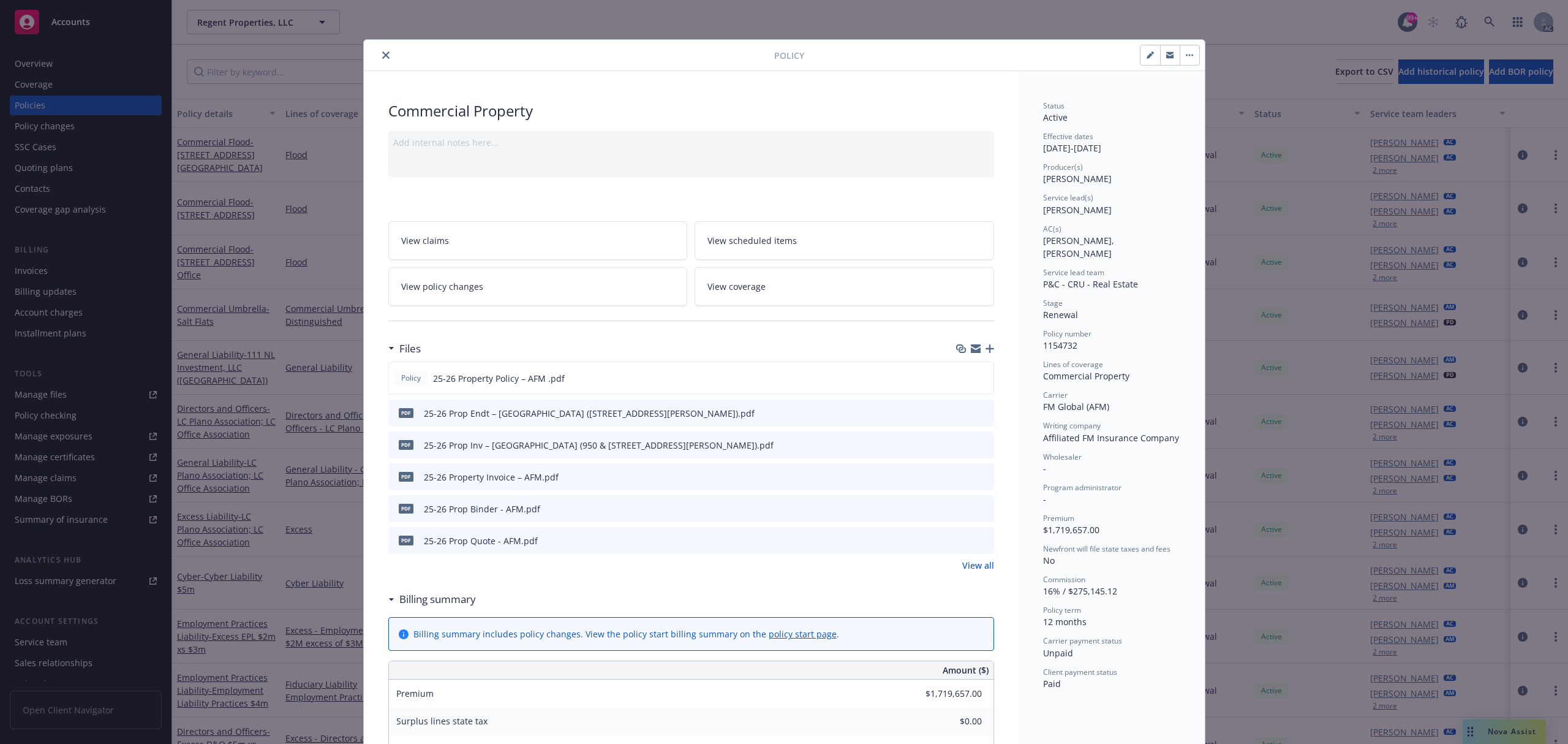
click at [977, 476] on icon "preview file" at bounding box center [982, 476] width 11 height 8
click at [384, 59] on button "close" at bounding box center [386, 55] width 15 height 15
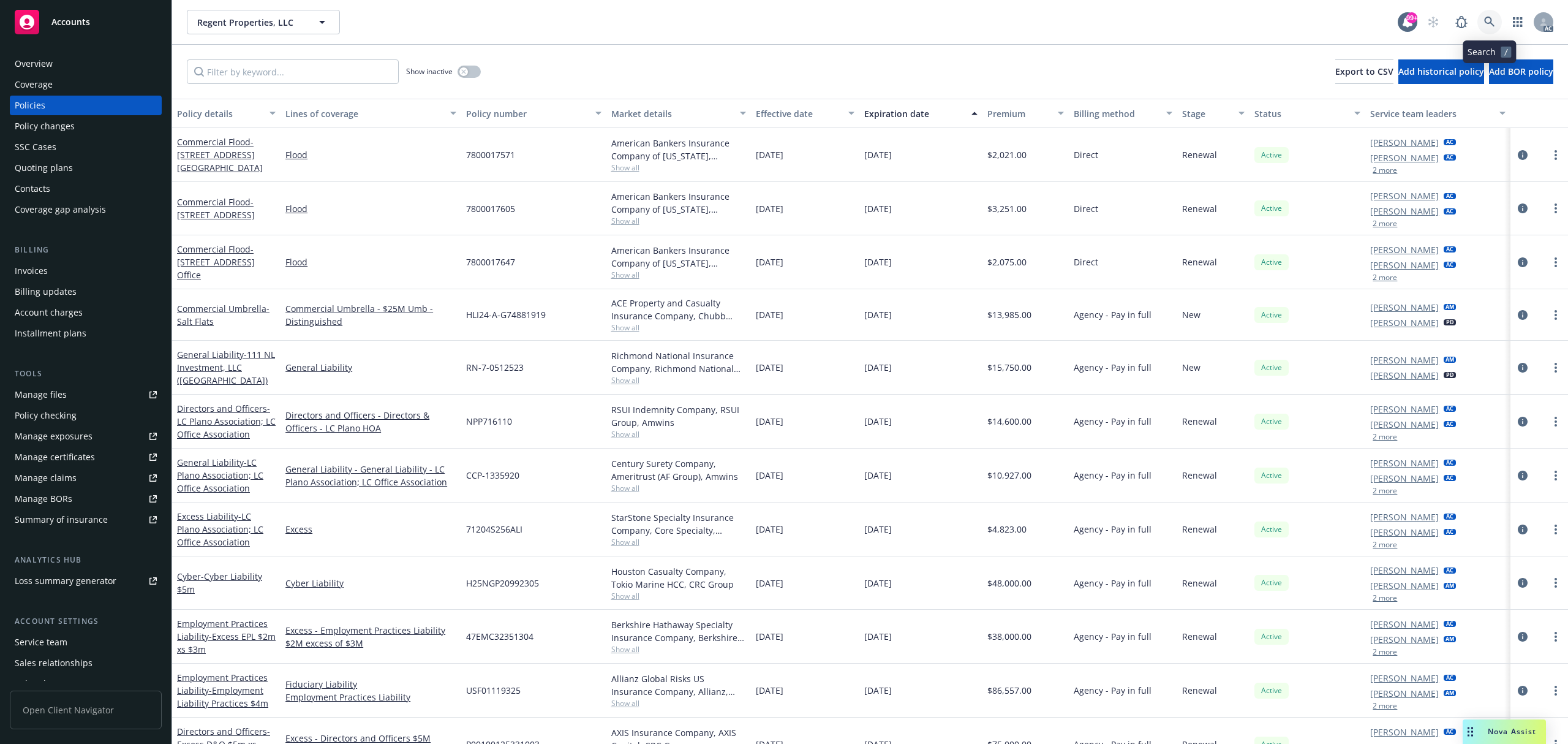
click at [1492, 26] on icon at bounding box center [1490, 22] width 11 height 11
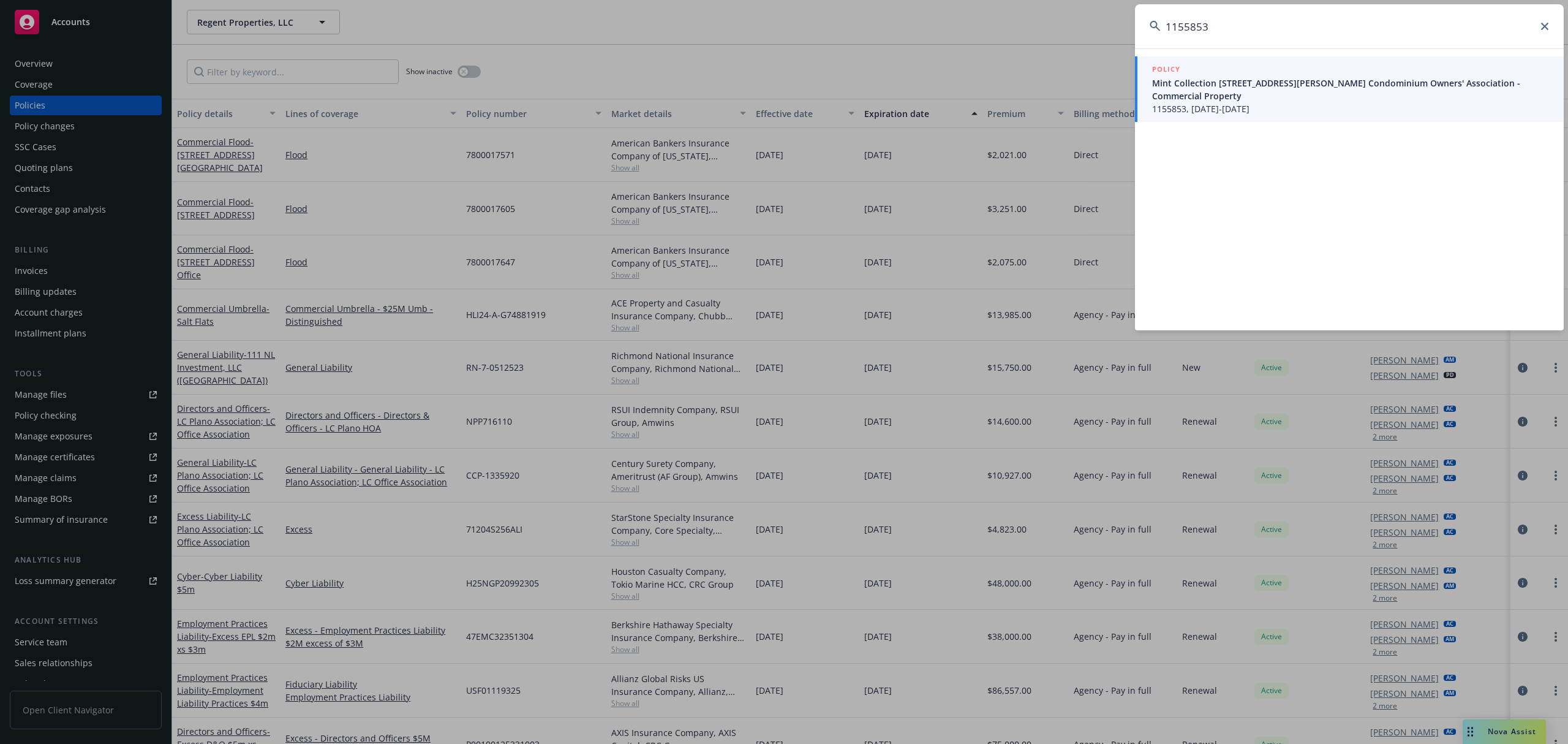
type input "1155853"
click at [1228, 75] on div "POLICY" at bounding box center [1351, 70] width 397 height 13
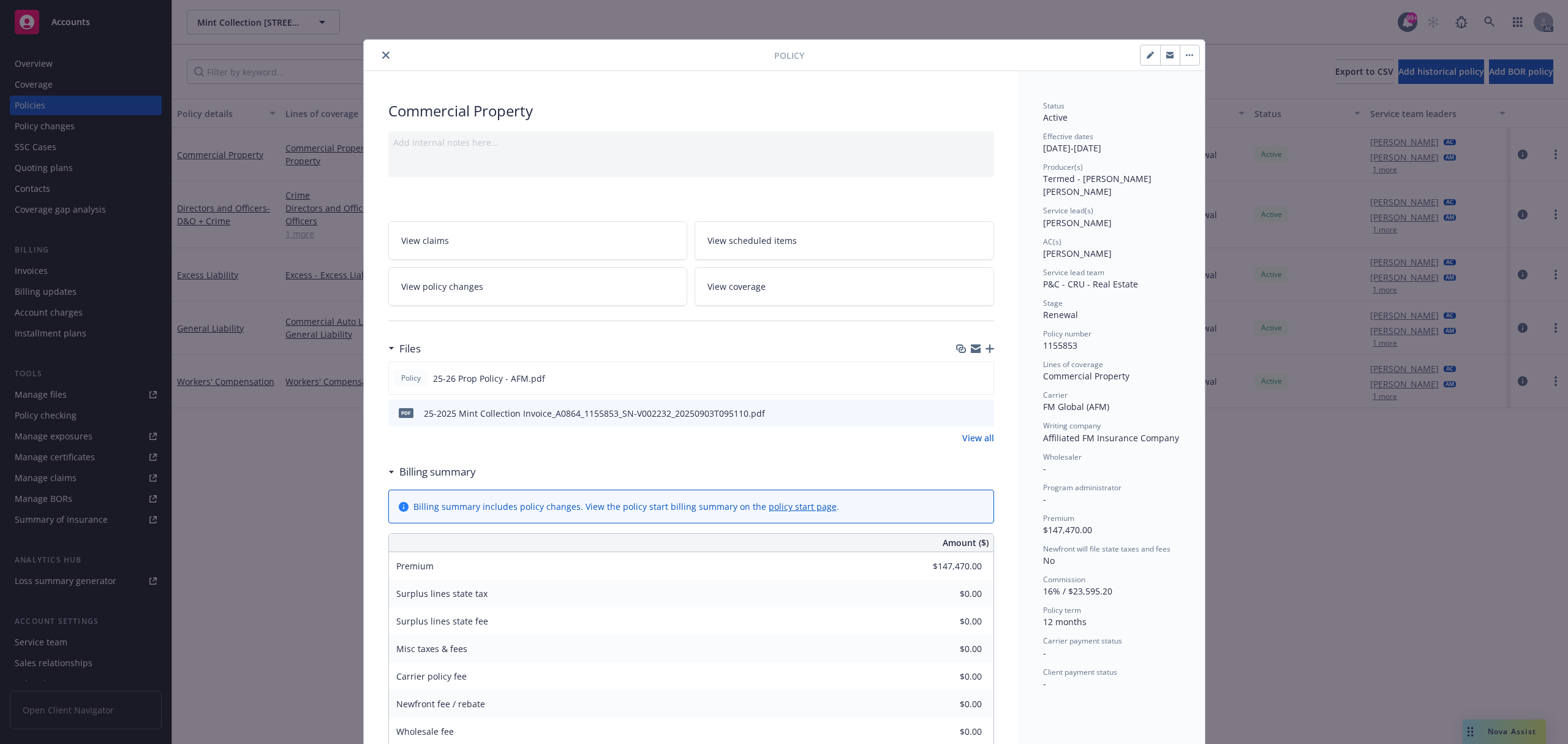
click at [1104, 643] on div "Carrier payment status -" at bounding box center [1111, 646] width 137 height 23
click at [977, 410] on icon "preview file" at bounding box center [982, 412] width 11 height 8
click at [384, 59] on button "close" at bounding box center [386, 55] width 15 height 15
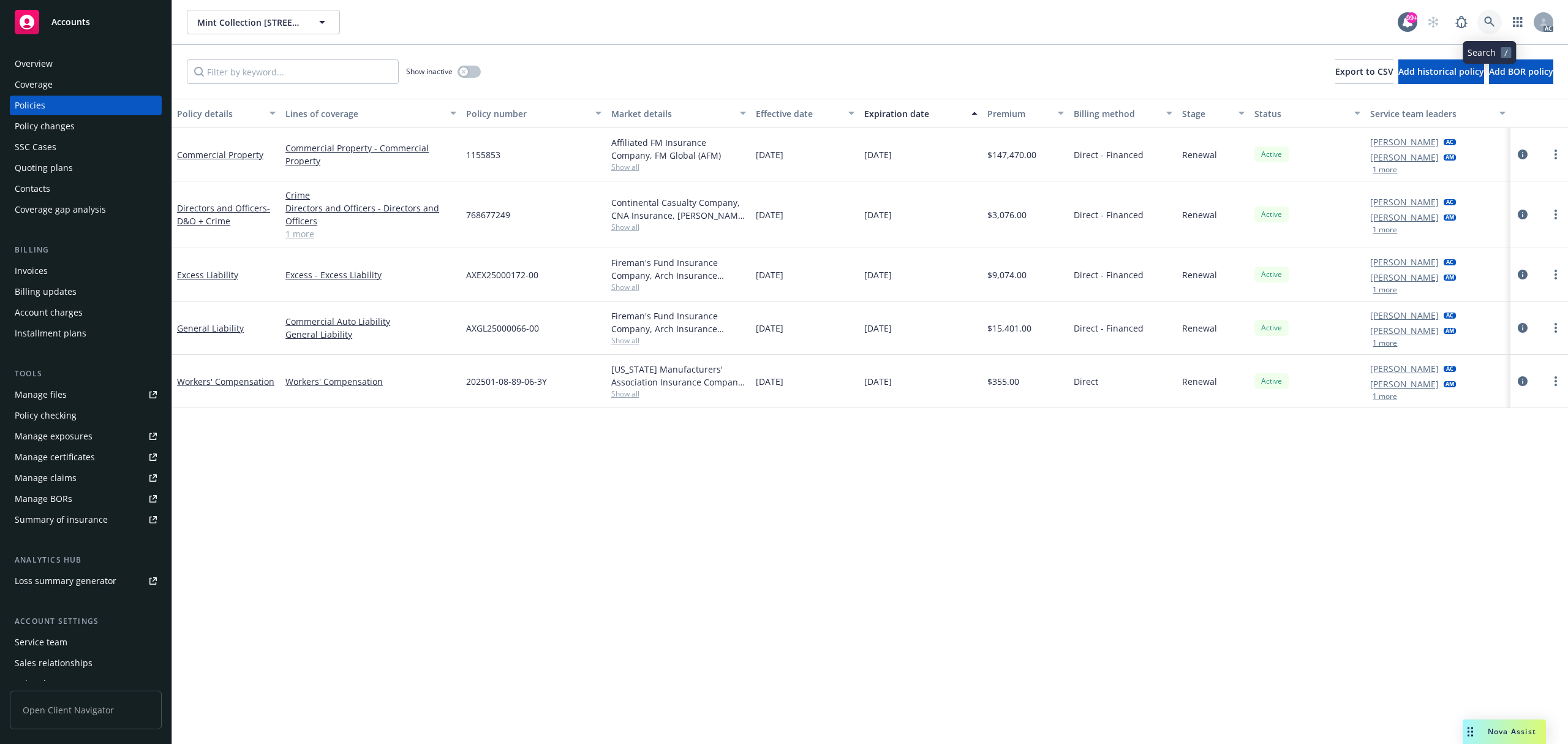
click at [1498, 16] on link at bounding box center [1489, 22] width 24 height 24
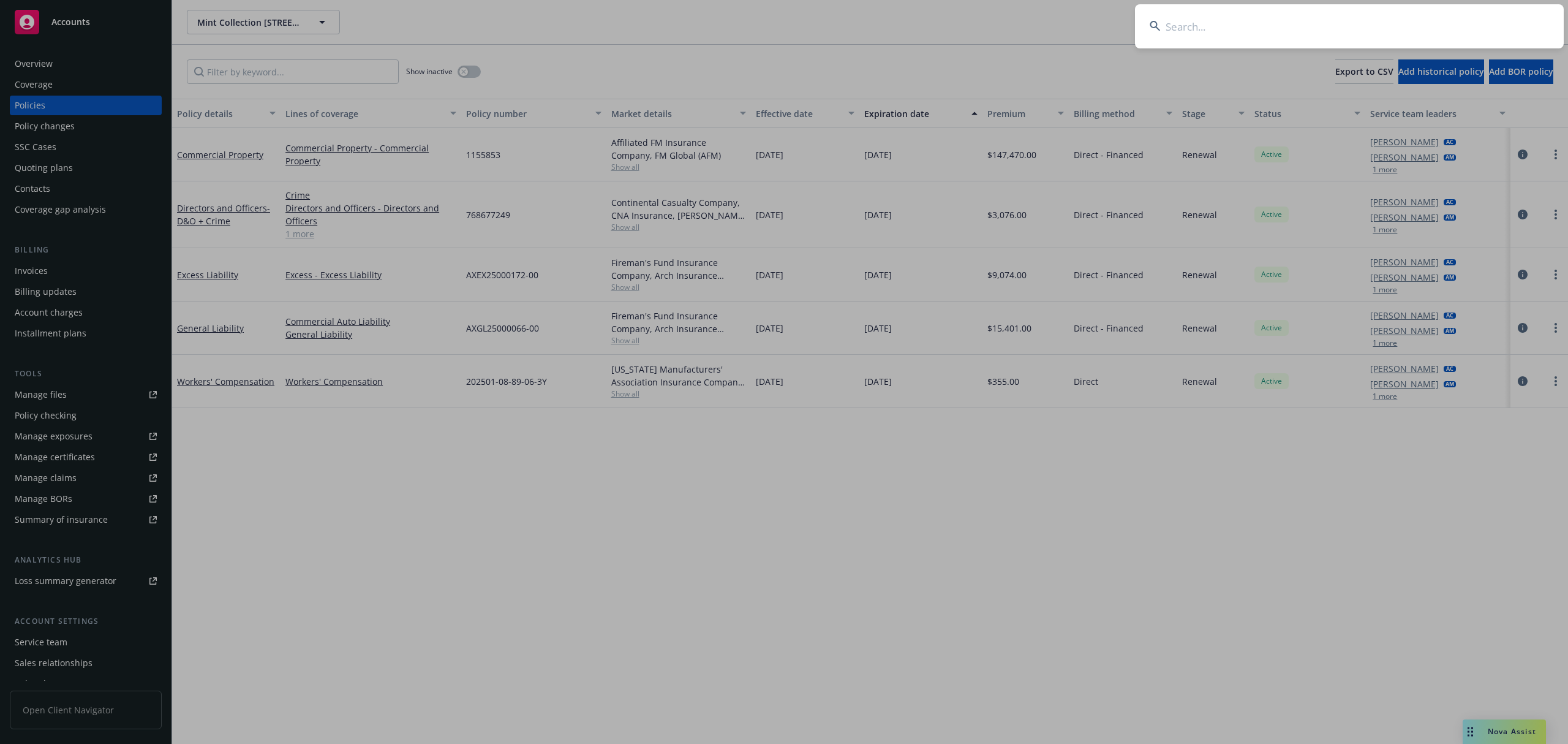
type input "GLCA02140"
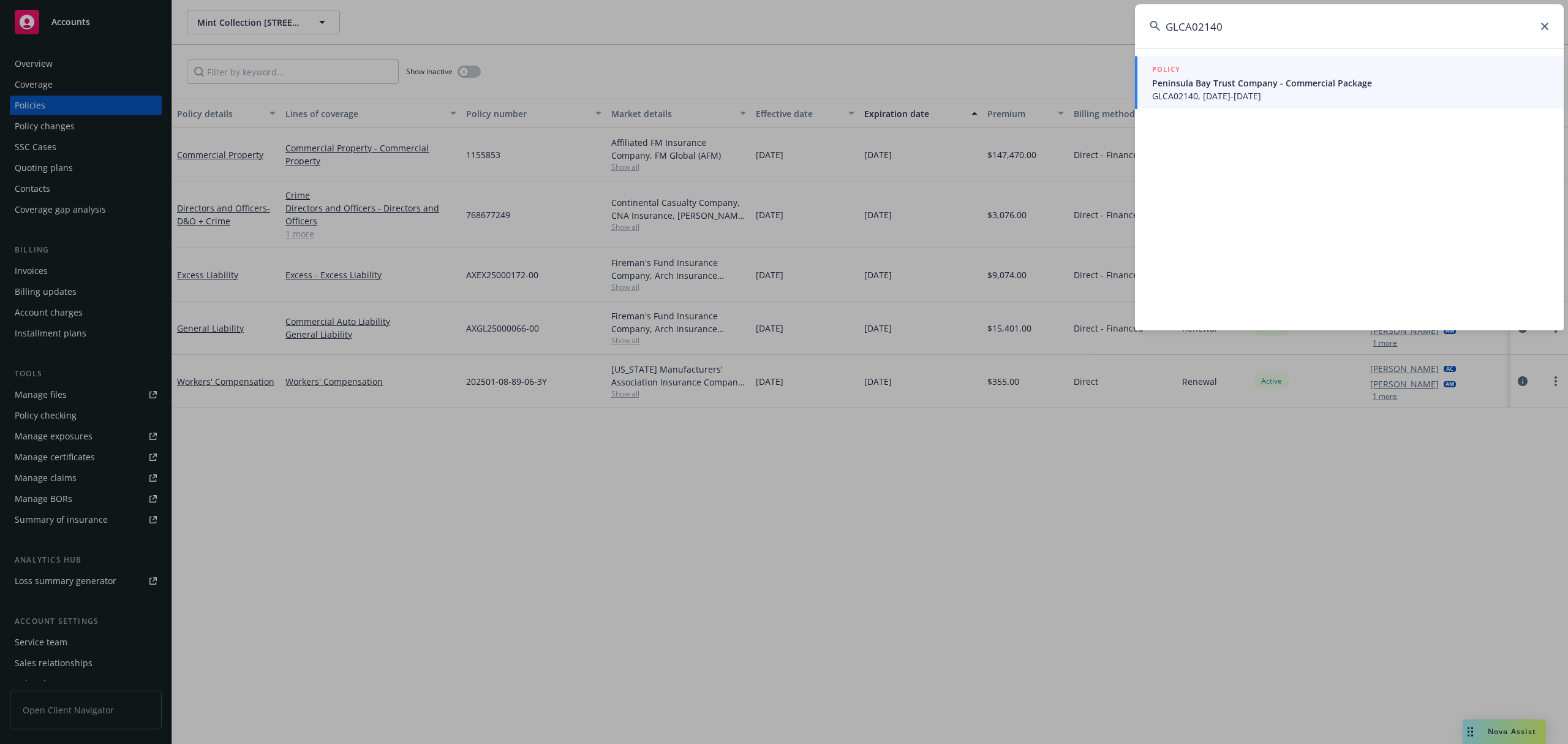
click at [1315, 107] on link "POLICY Peninsula Bay Trust Company - Commercial Package GLCA02140, 07/28/2025-0…" at bounding box center [1349, 83] width 429 height 53
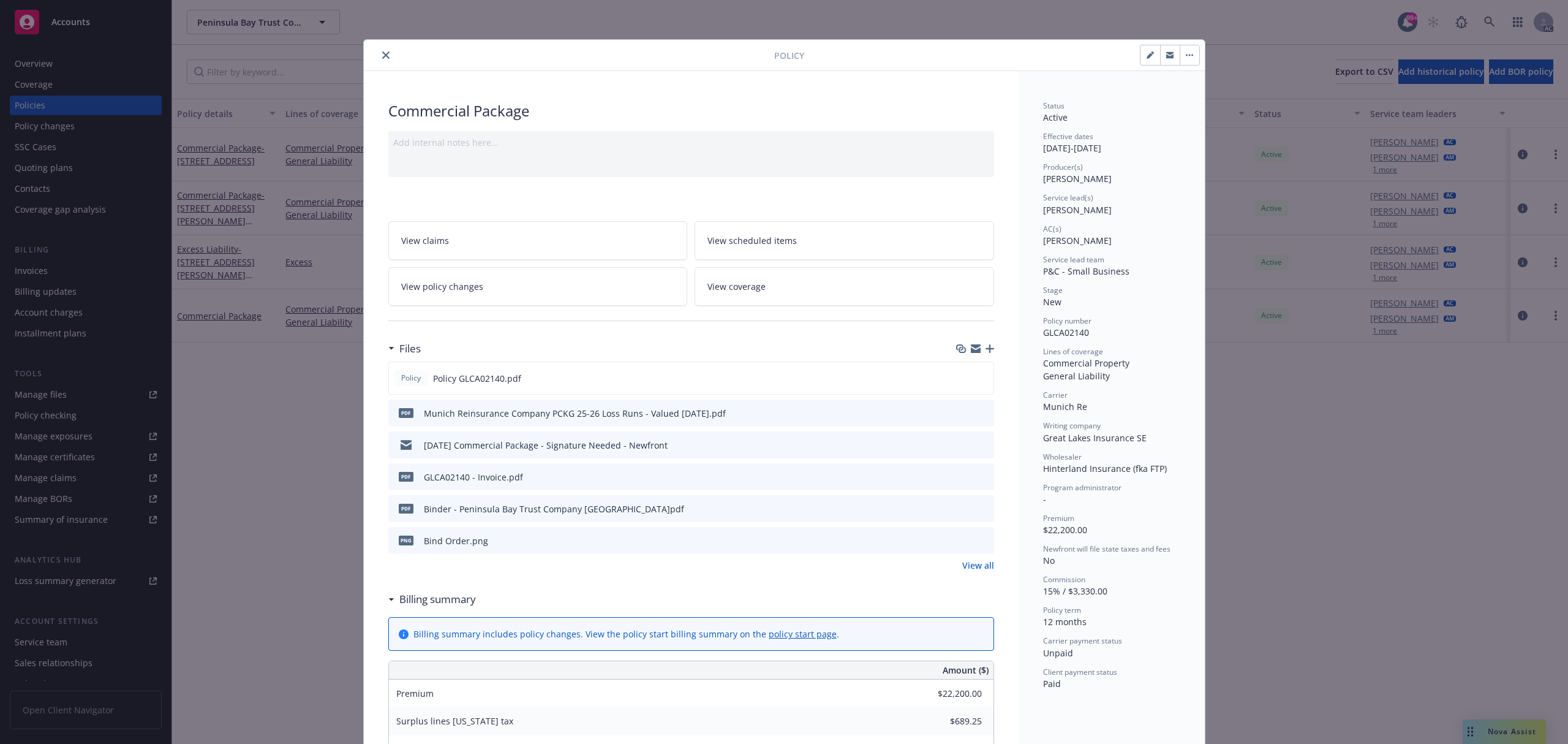
scroll to position [40, 0]
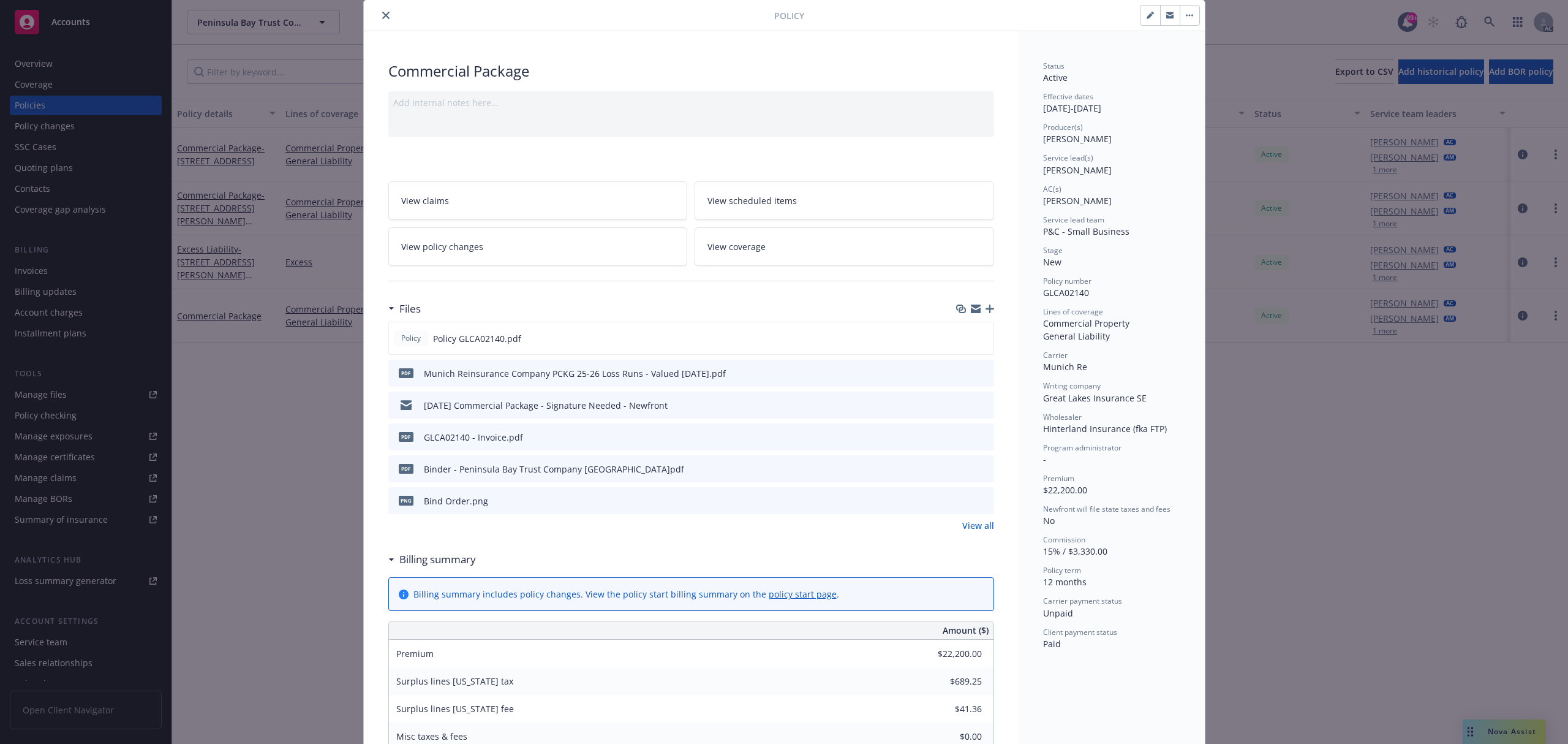
drag, startPoint x: 1301, startPoint y: 96, endPoint x: 968, endPoint y: 435, distance: 475.2
click at [966, 435] on div at bounding box center [974, 437] width 31 height 13
click at [977, 435] on icon "preview file" at bounding box center [982, 436] width 11 height 8
click at [379, 16] on button "close" at bounding box center [386, 15] width 15 height 15
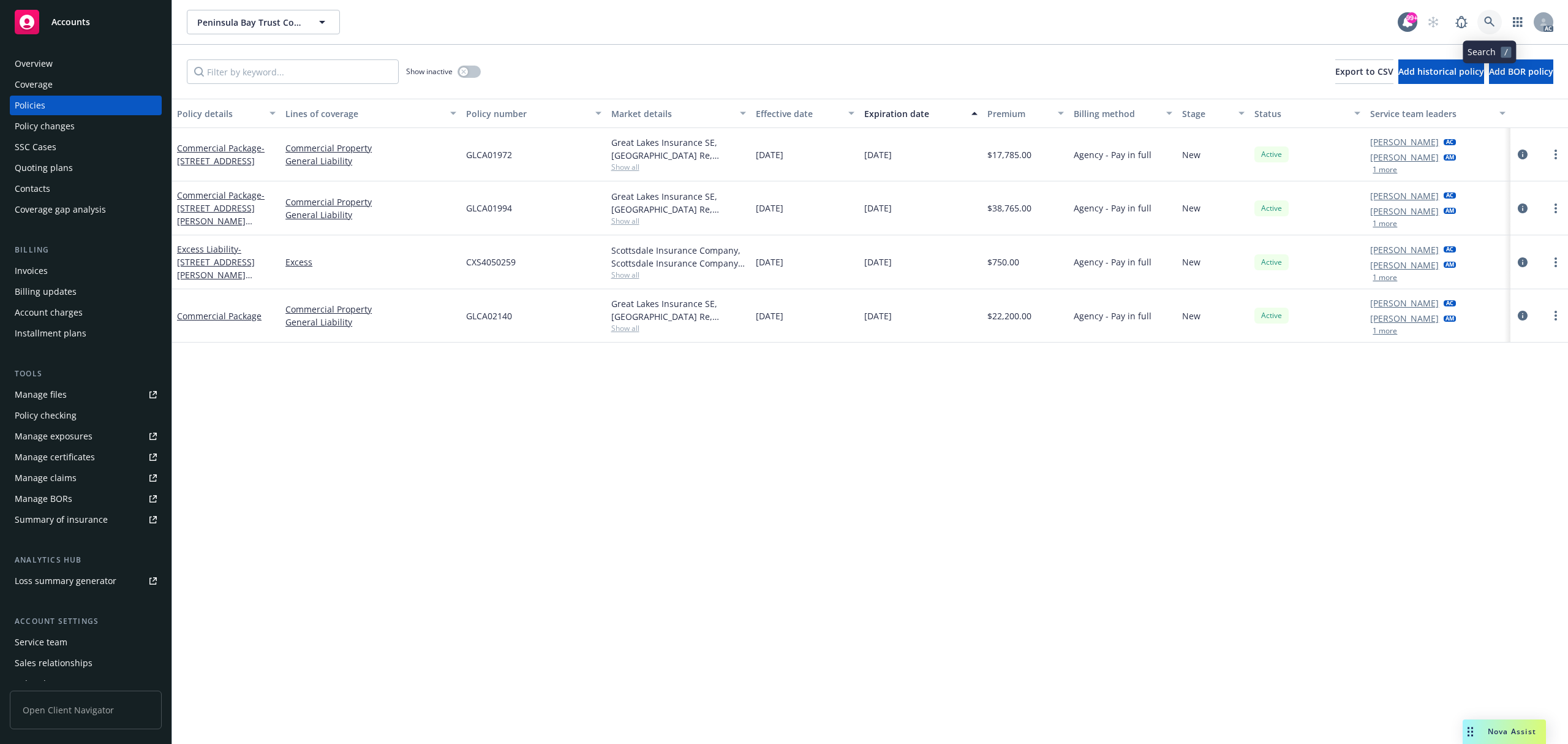
click at [1488, 32] on link at bounding box center [1489, 22] width 24 height 24
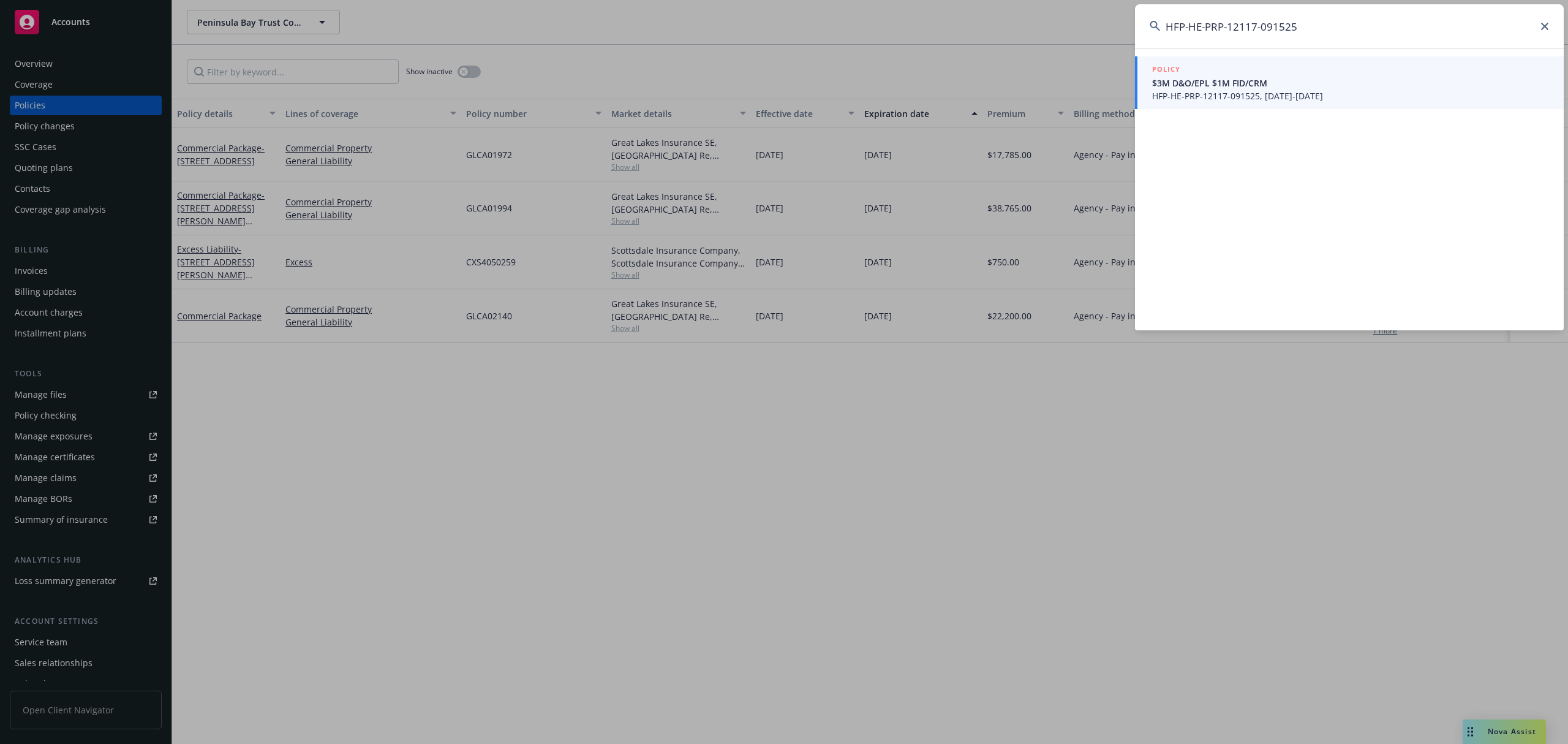
type input "HFP-HE-PRP-12117-091525"
click at [1340, 104] on link "POLICY $3M D&O/EPL $1M FID/CRM HFP-HE-PRP-12117-091525, 09/15/2025-09/15/2026" at bounding box center [1349, 83] width 429 height 53
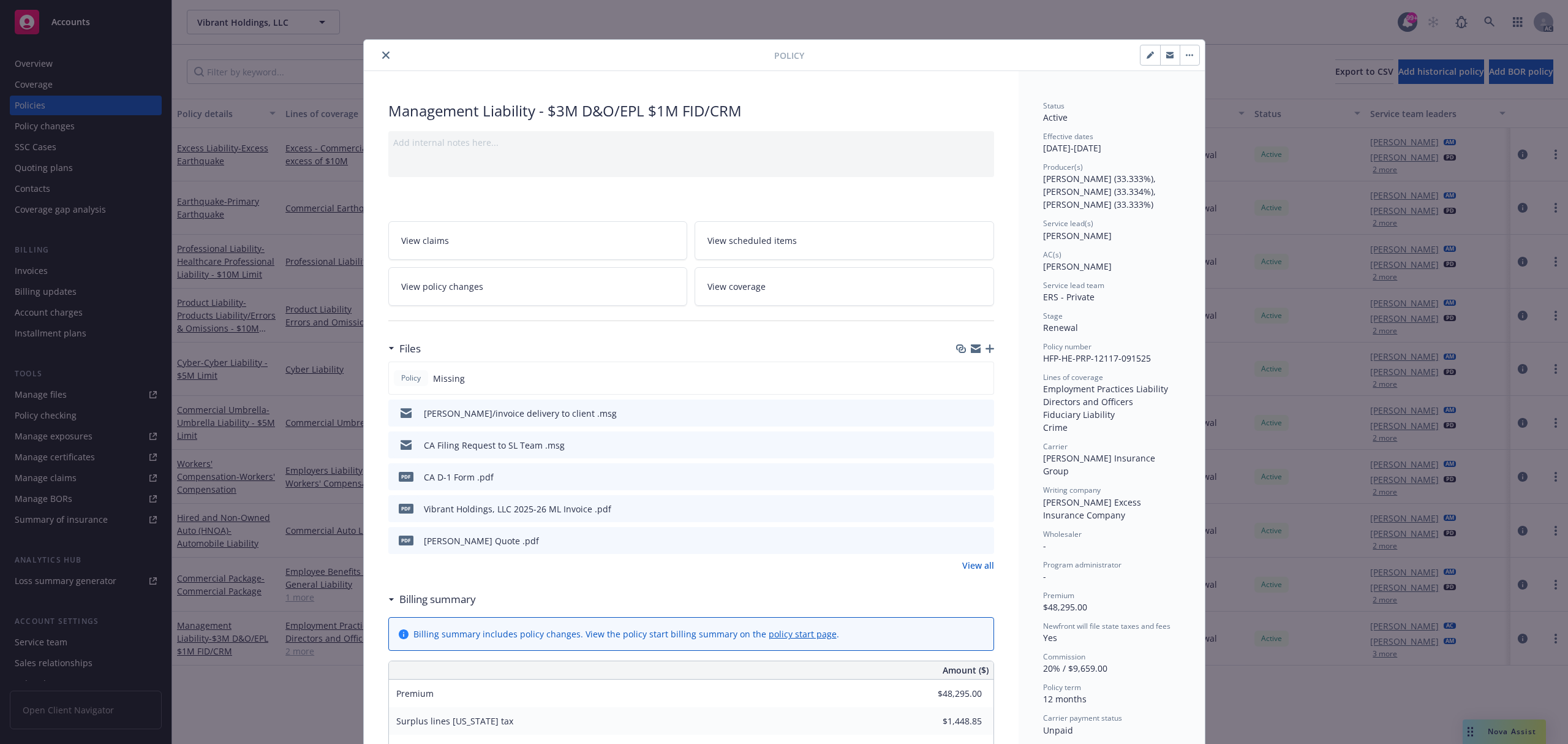
click at [984, 572] on link "View all" at bounding box center [978, 565] width 32 height 13
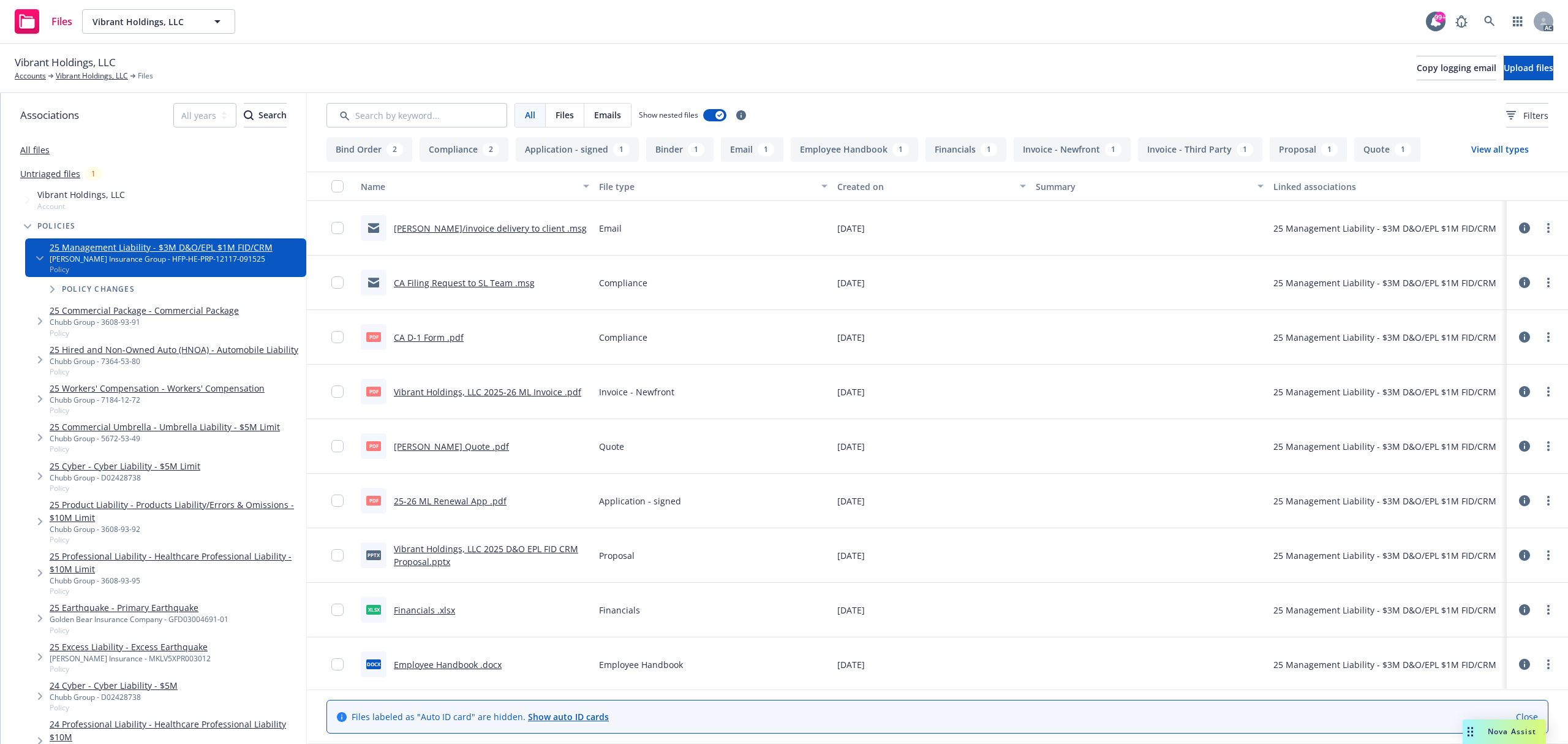
click at [481, 383] on div "pdf Vibrant Holdings, LLC 2025-26 ML Invoice .pdf" at bounding box center [471, 392] width 221 height 26
click at [480, 389] on link "Vibrant Holdings, LLC 2025-26 ML Invoice .pdf" at bounding box center [487, 392] width 187 height 12
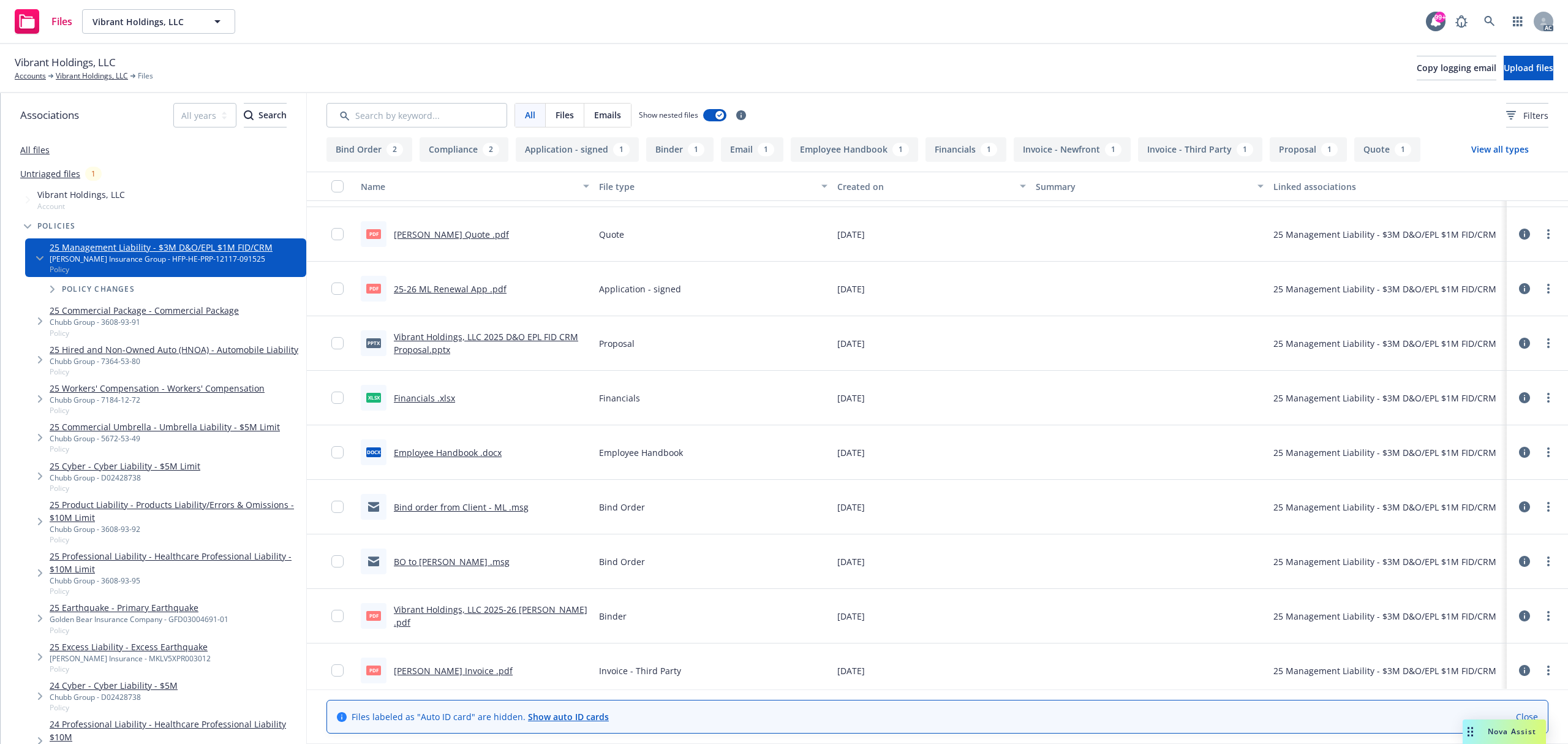
scroll to position [213, 0]
click at [451, 660] on div "pdf Hudson ML Invoice .pdf" at bounding box center [437, 667] width 152 height 26
click at [451, 668] on link "Hudson ML Invoice .pdf" at bounding box center [453, 668] width 119 height 12
click at [1495, 21] on icon at bounding box center [1490, 22] width 11 height 11
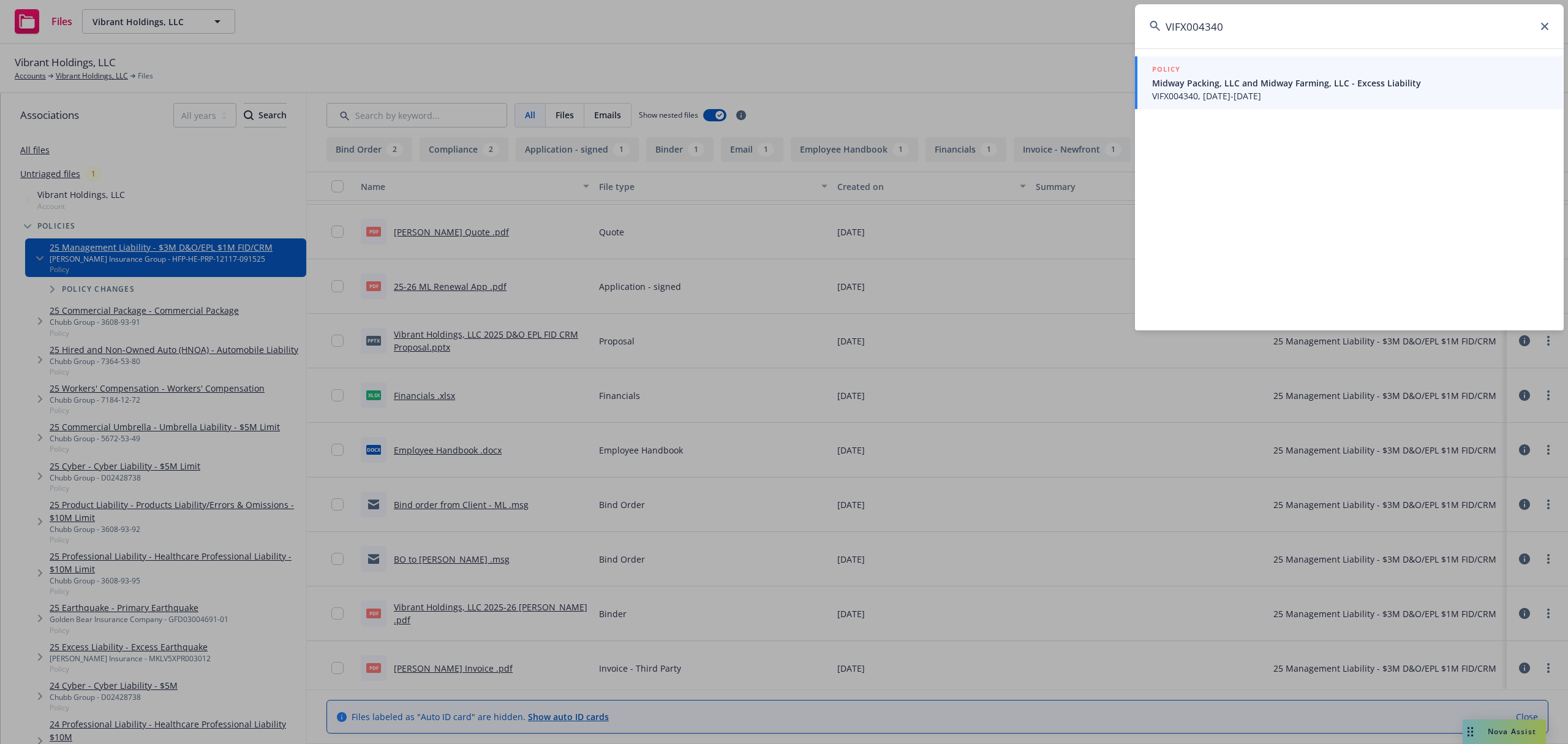
type input "VIFX004340"
click at [1321, 77] on span "Midway Packing, LLC and Midway Farming, LLC - Excess Liability" at bounding box center [1351, 83] width 397 height 13
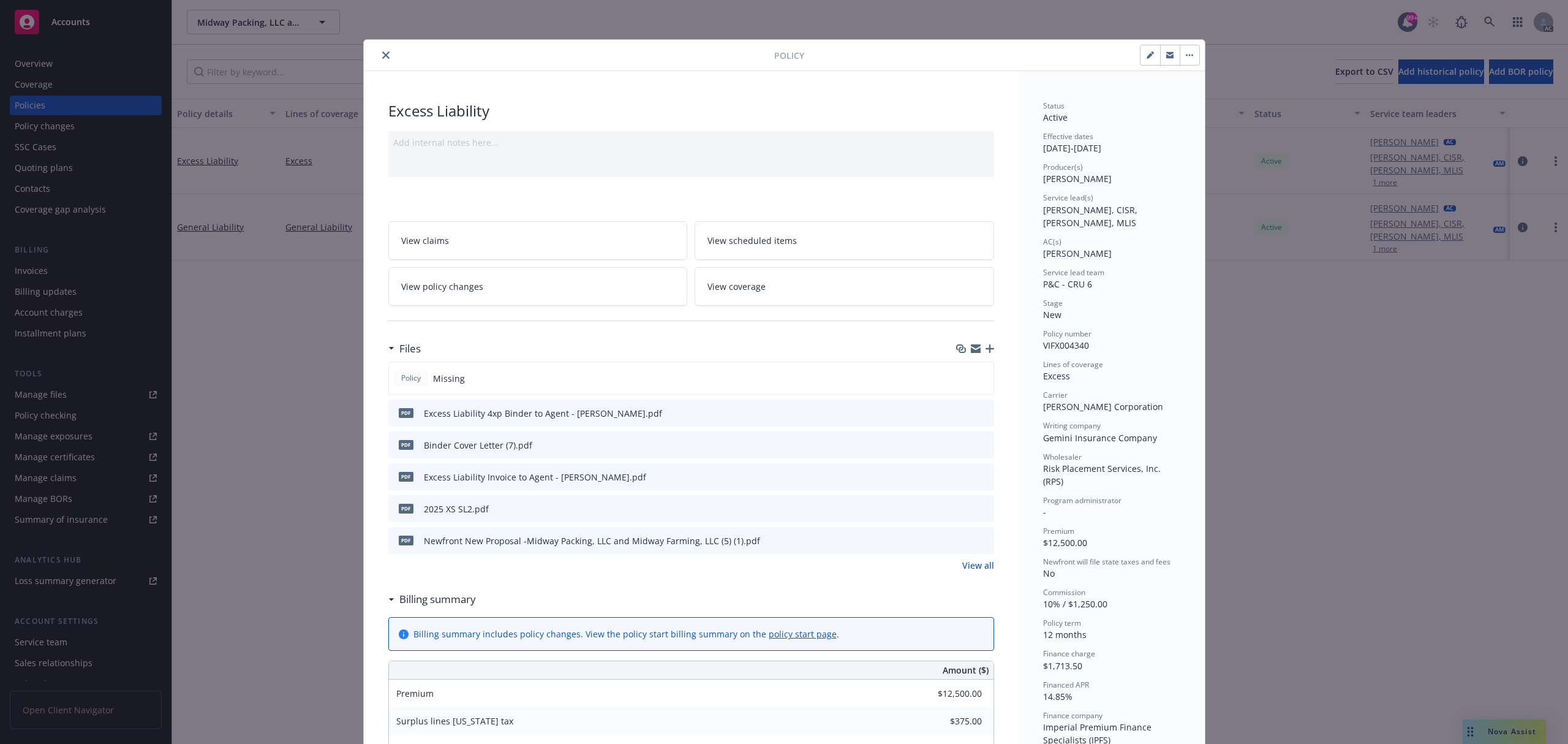
click at [979, 571] on link "View all" at bounding box center [978, 565] width 32 height 13
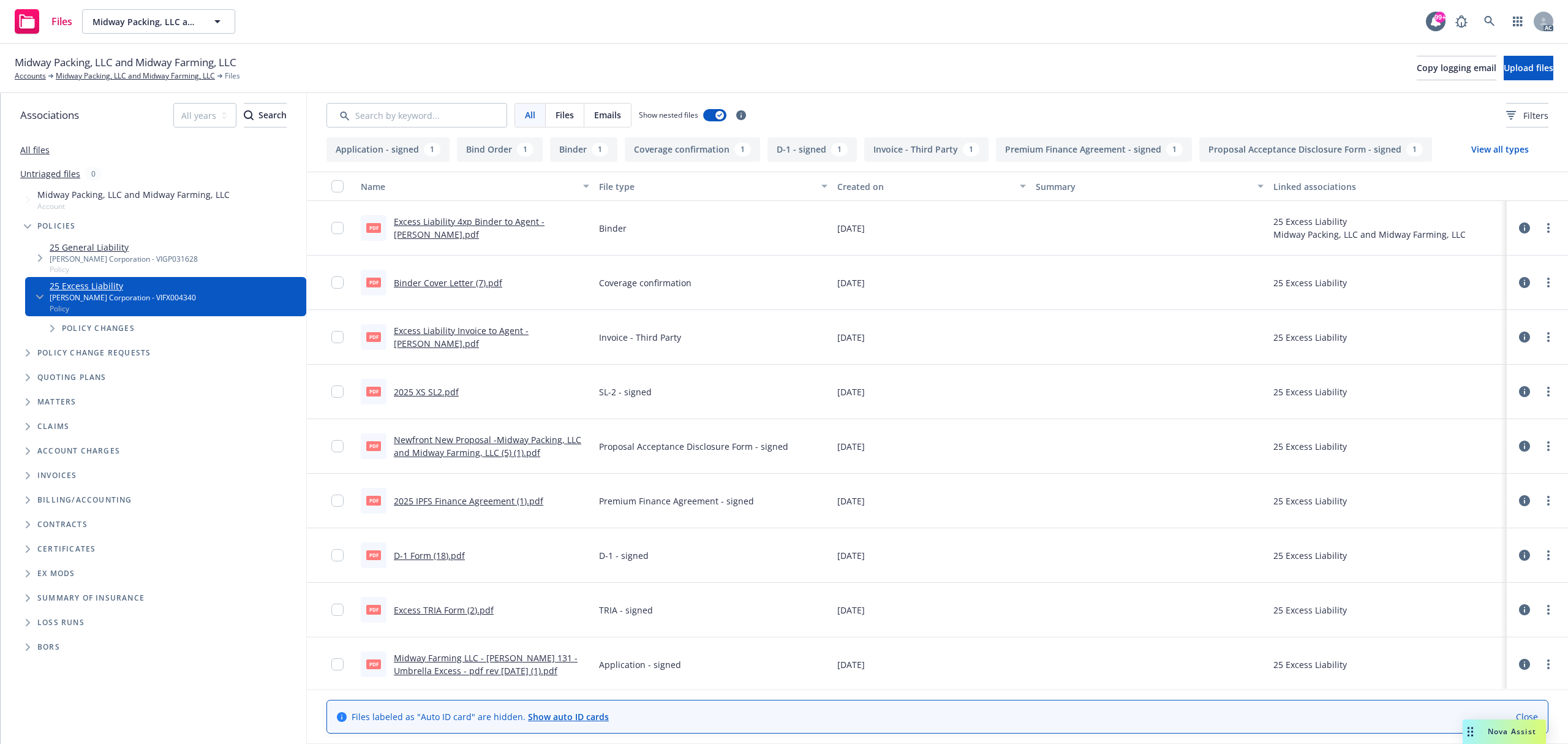
click at [484, 334] on link "Excess Liability Invoice to Agent - [PERSON_NAME].pdf" at bounding box center [462, 336] width 135 height 24
